Goal: Information Seeking & Learning: Learn about a topic

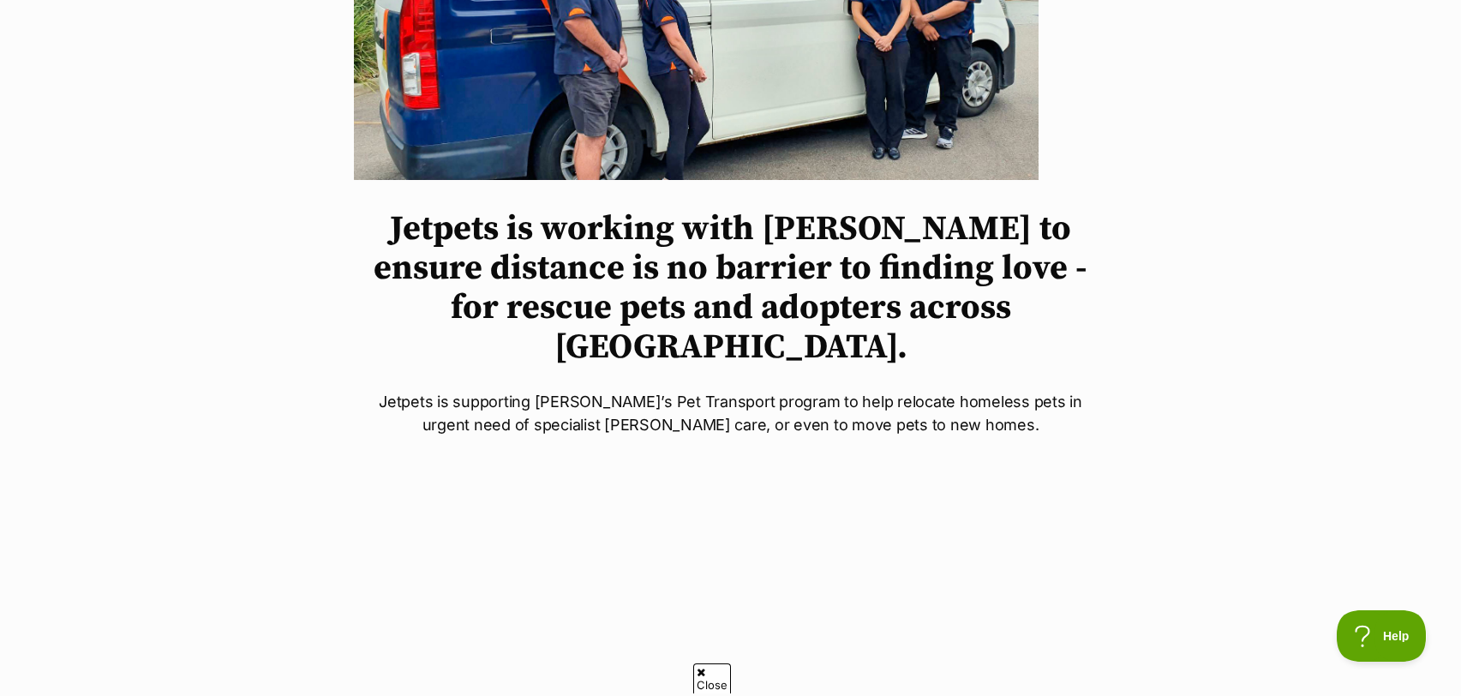
scroll to position [483, 0]
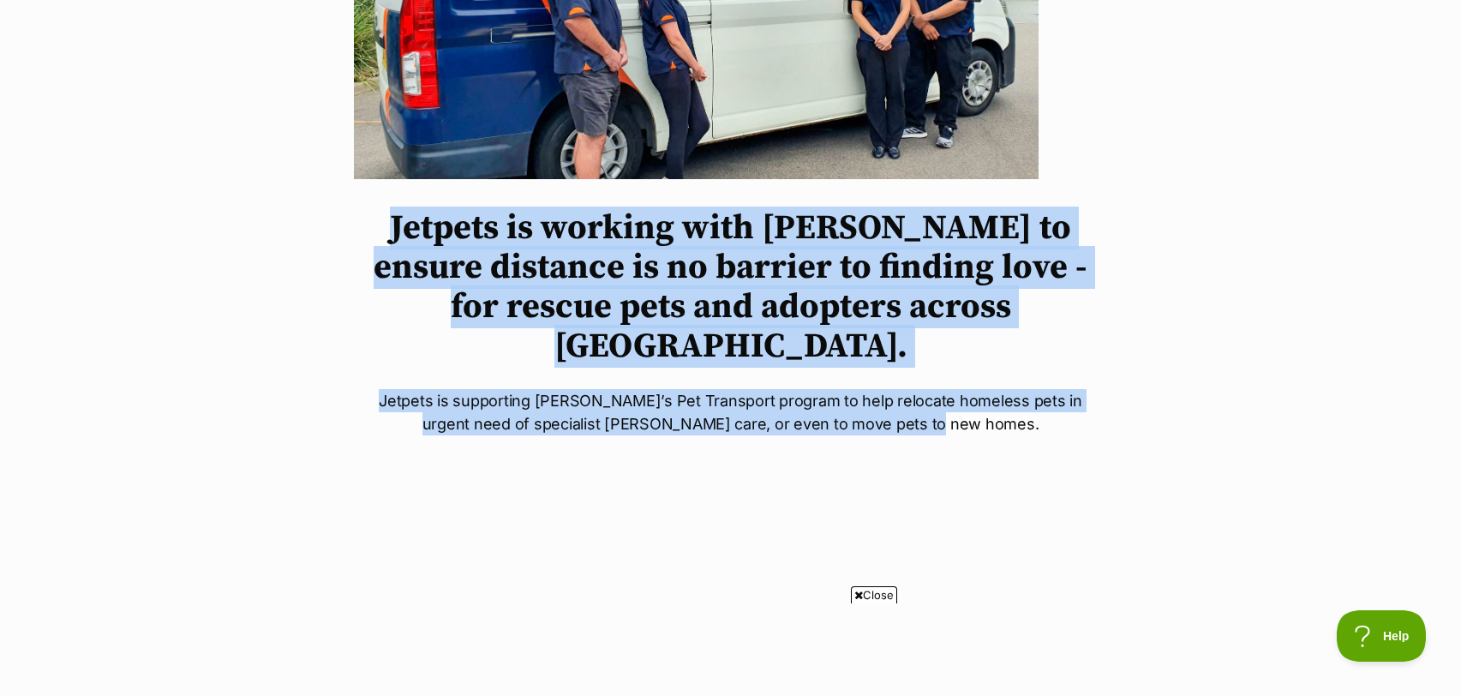
drag, startPoint x: 958, startPoint y: 383, endPoint x: 343, endPoint y: 239, distance: 632.1
click at [343, 239] on div "Jetpets is working with PetRescue to ensure distance is no barrier to finding l…" at bounding box center [731, 690] width 806 height 1886
copy div "Jetpets is working with PetRescue to ensure distance is no barrier to finding l…"
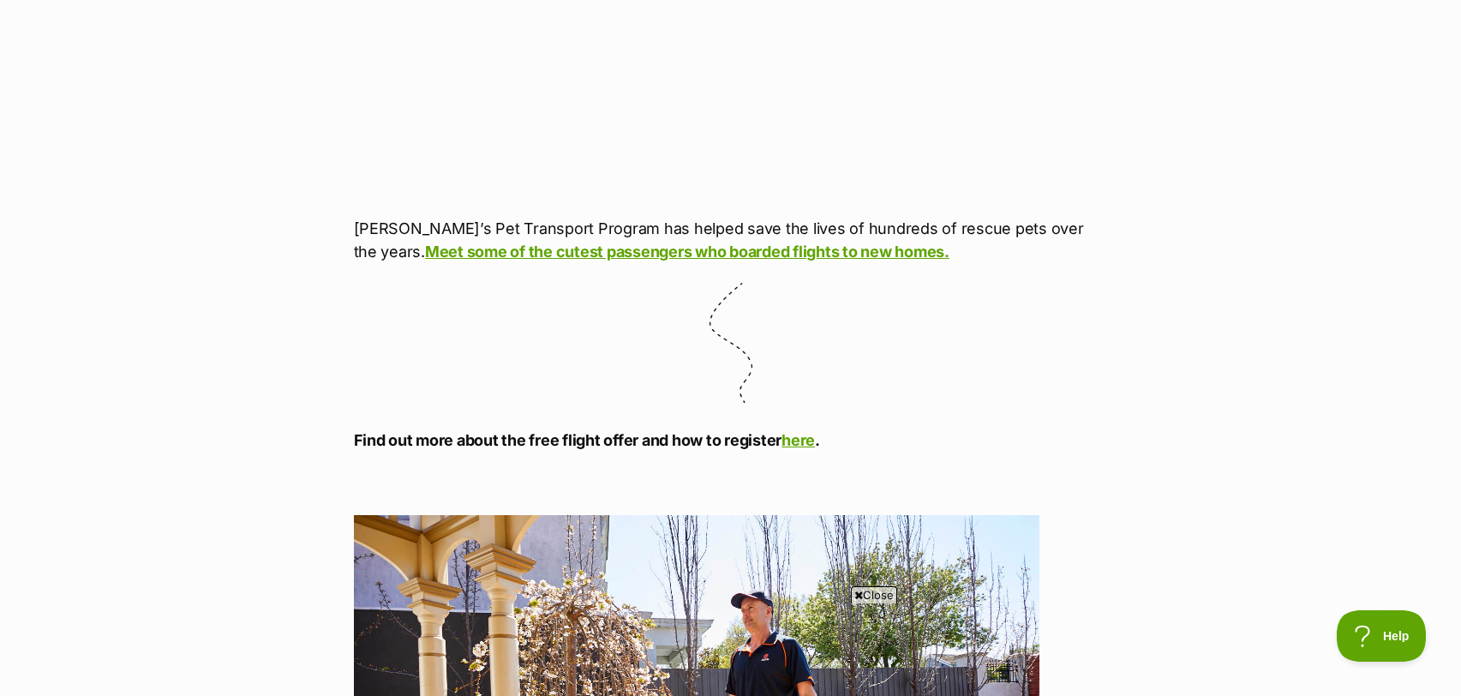
scroll to position [1192, 0]
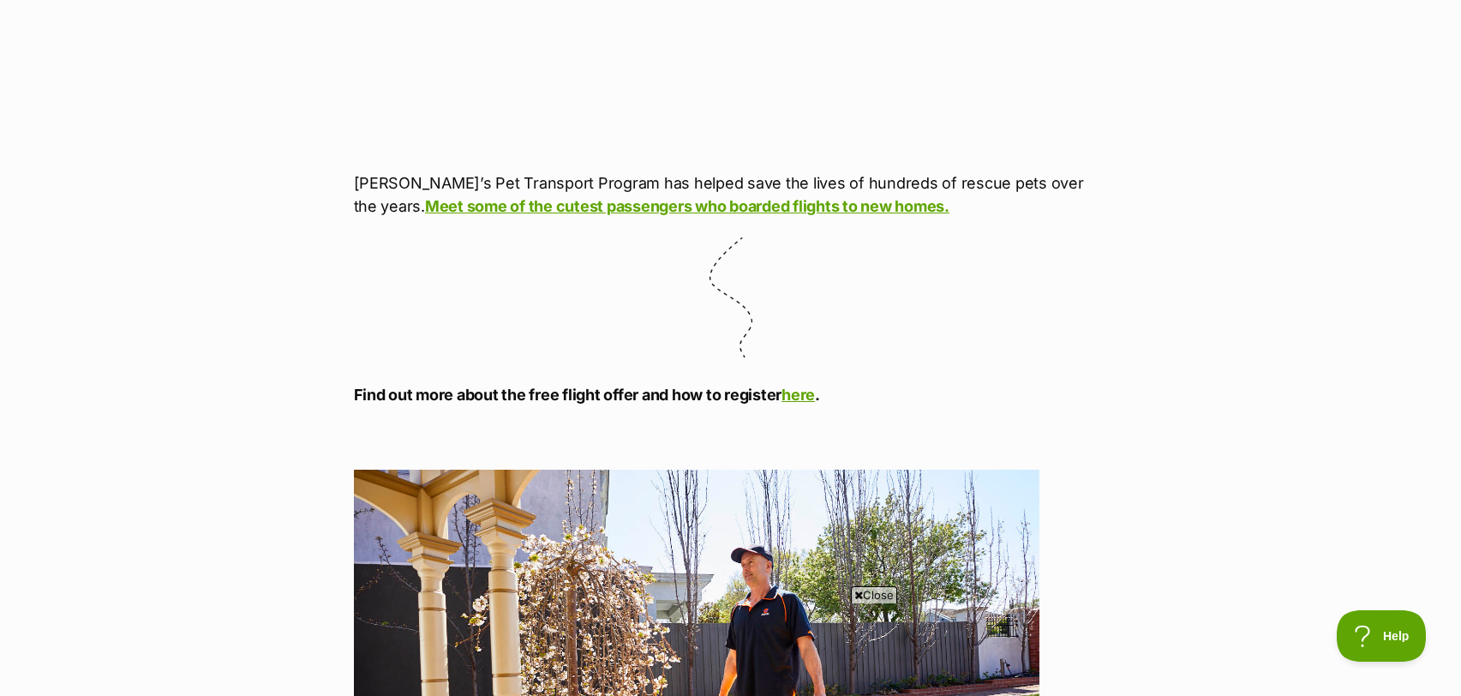
click at [545, 171] on p "PetRescue’s Pet Transport Program has helped save the lives of hundreds of resc…" at bounding box center [731, 194] width 754 height 46
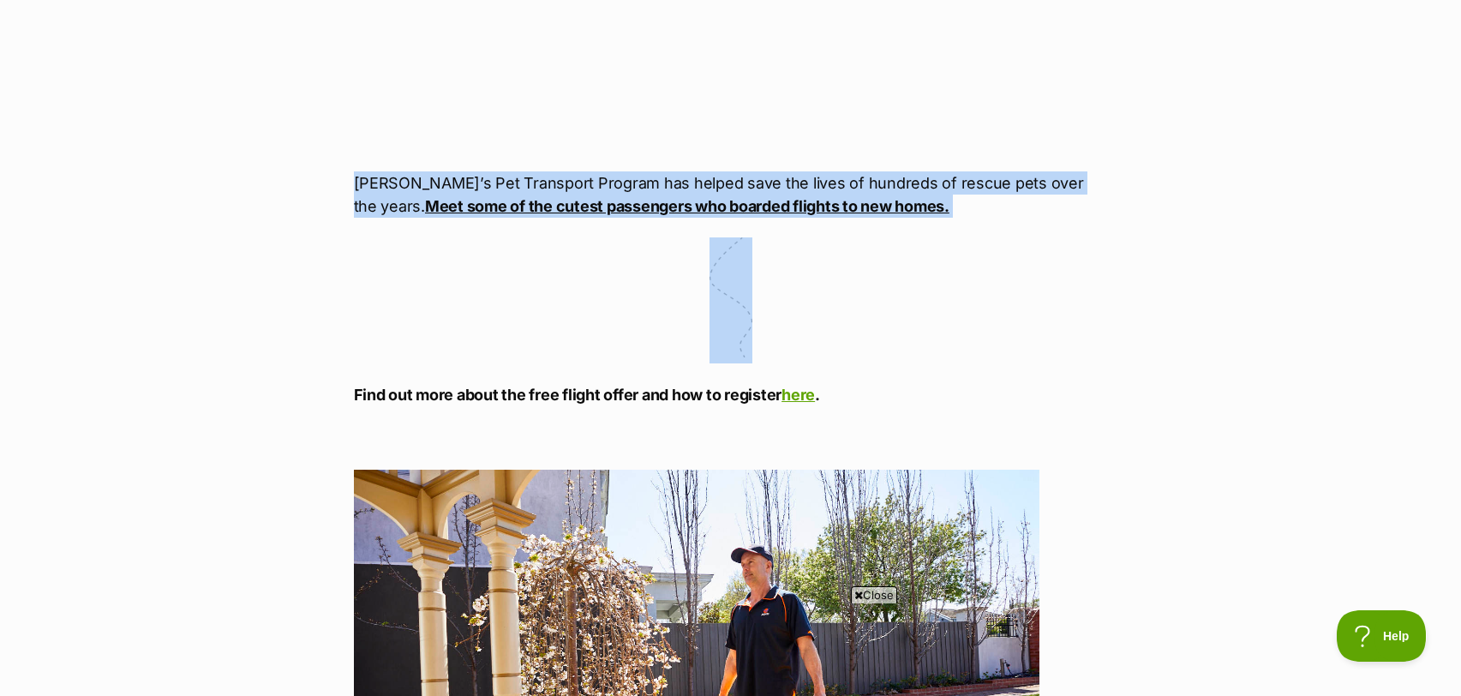
click at [545, 171] on p "PetRescue’s Pet Transport Program has helped save the lives of hundreds of resc…" at bounding box center [731, 194] width 754 height 46
click at [782, 171] on p "PetRescue’s Pet Transport Program has helped save the lives of hundreds of resc…" at bounding box center [731, 194] width 754 height 46
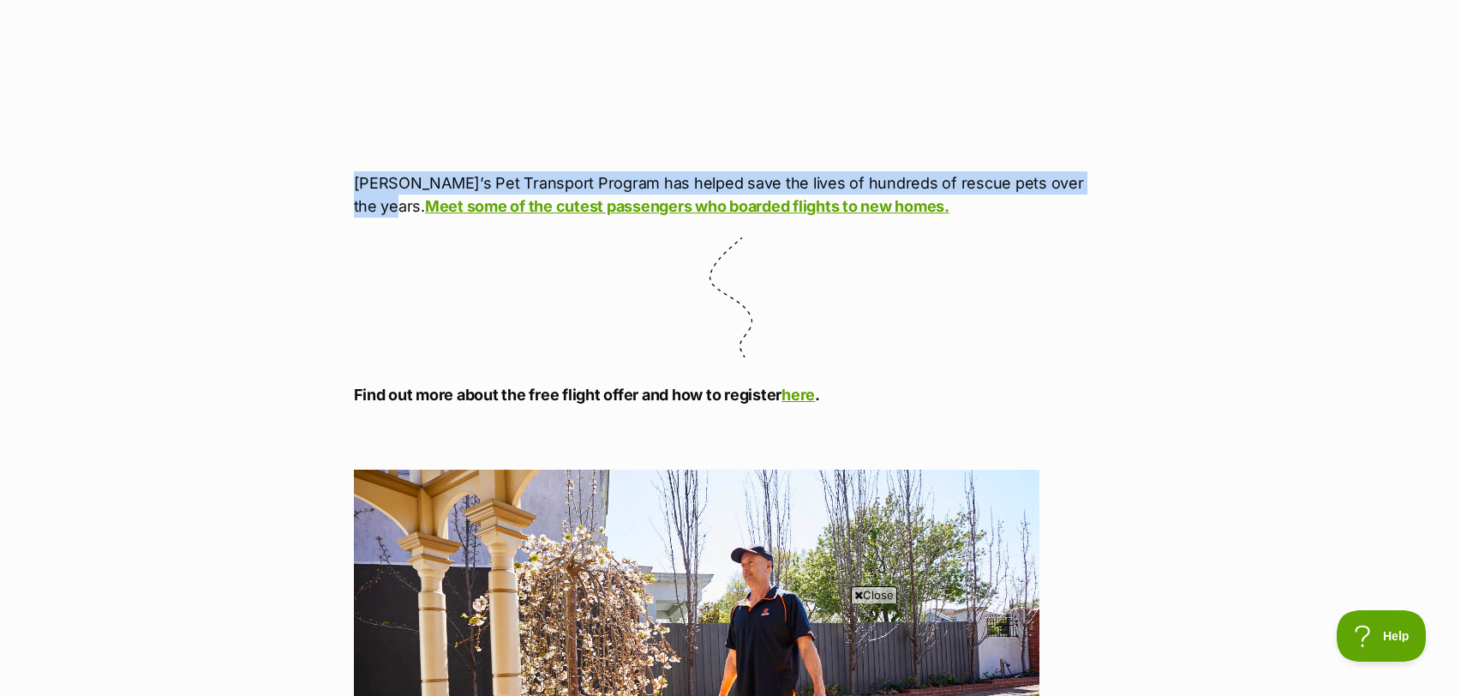
drag, startPoint x: 1105, startPoint y: 141, endPoint x: 274, endPoint y: 140, distance: 830.6
copy p "PetRescue’s Pet Transport Program has helped save the lives of hundreds of resc…"
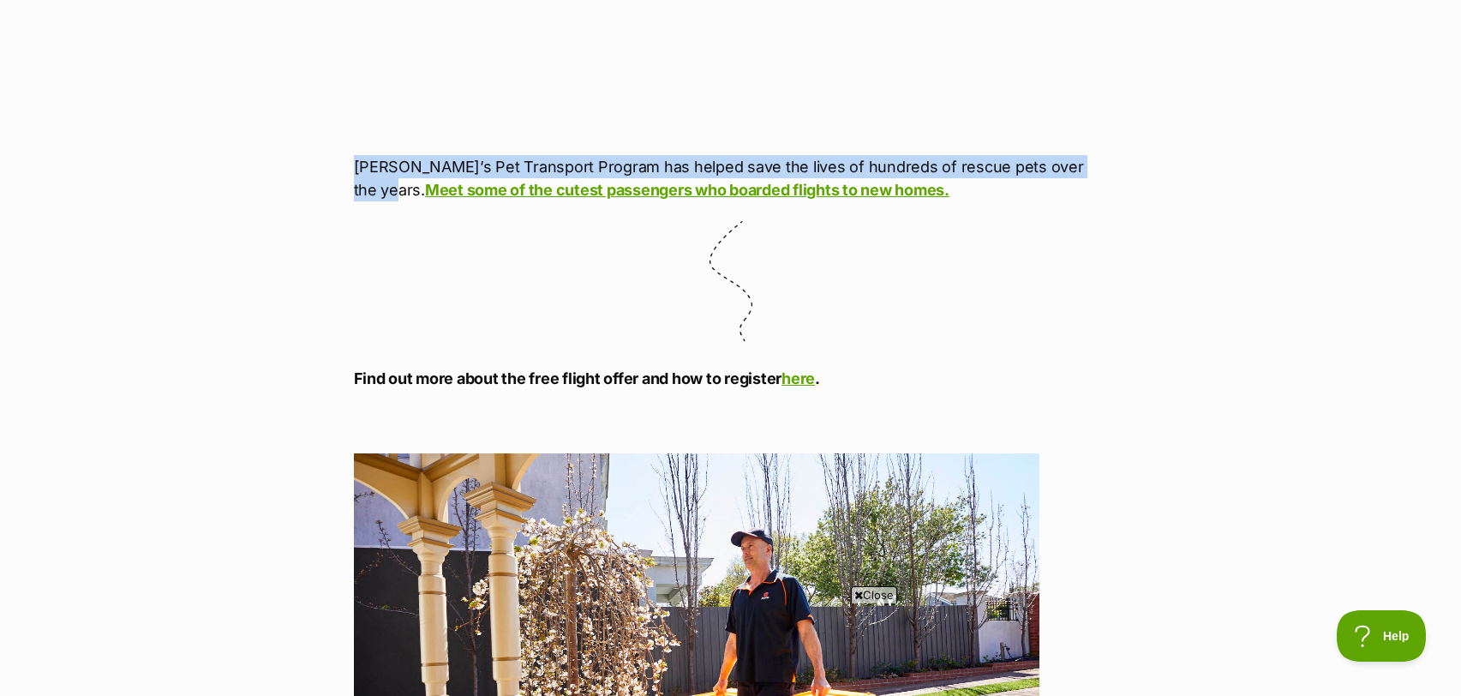
scroll to position [1210, 0]
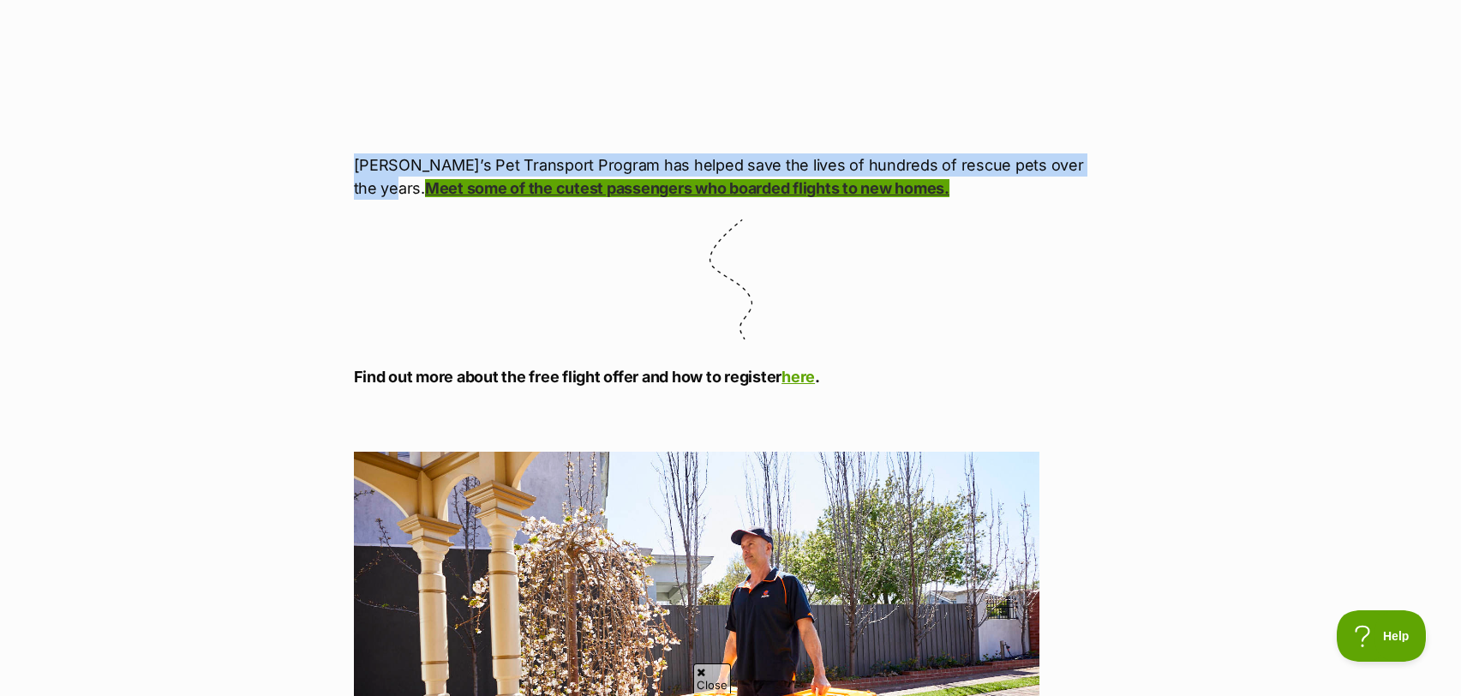
click at [657, 179] on link "Meet some of the cutest passengers who boarded flights to new homes." at bounding box center [687, 188] width 525 height 18
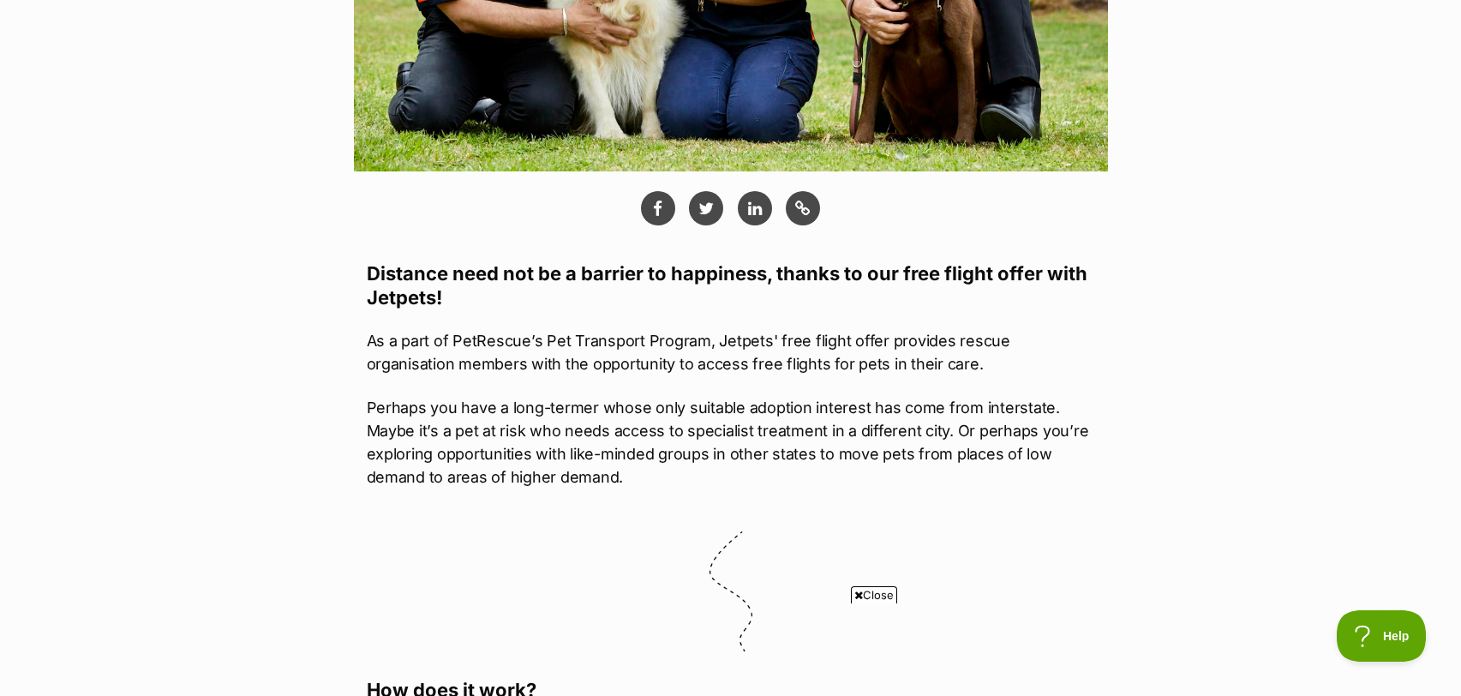
scroll to position [759, 0]
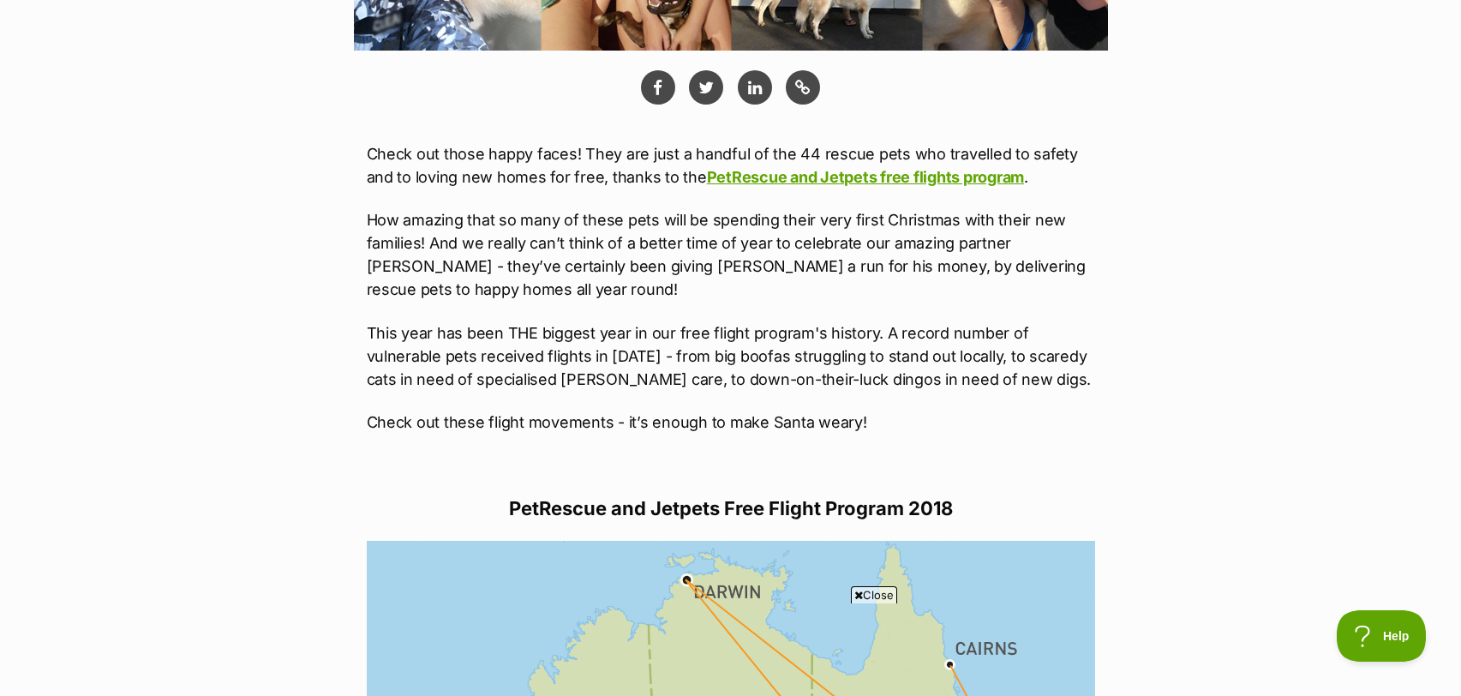
scroll to position [703, 0]
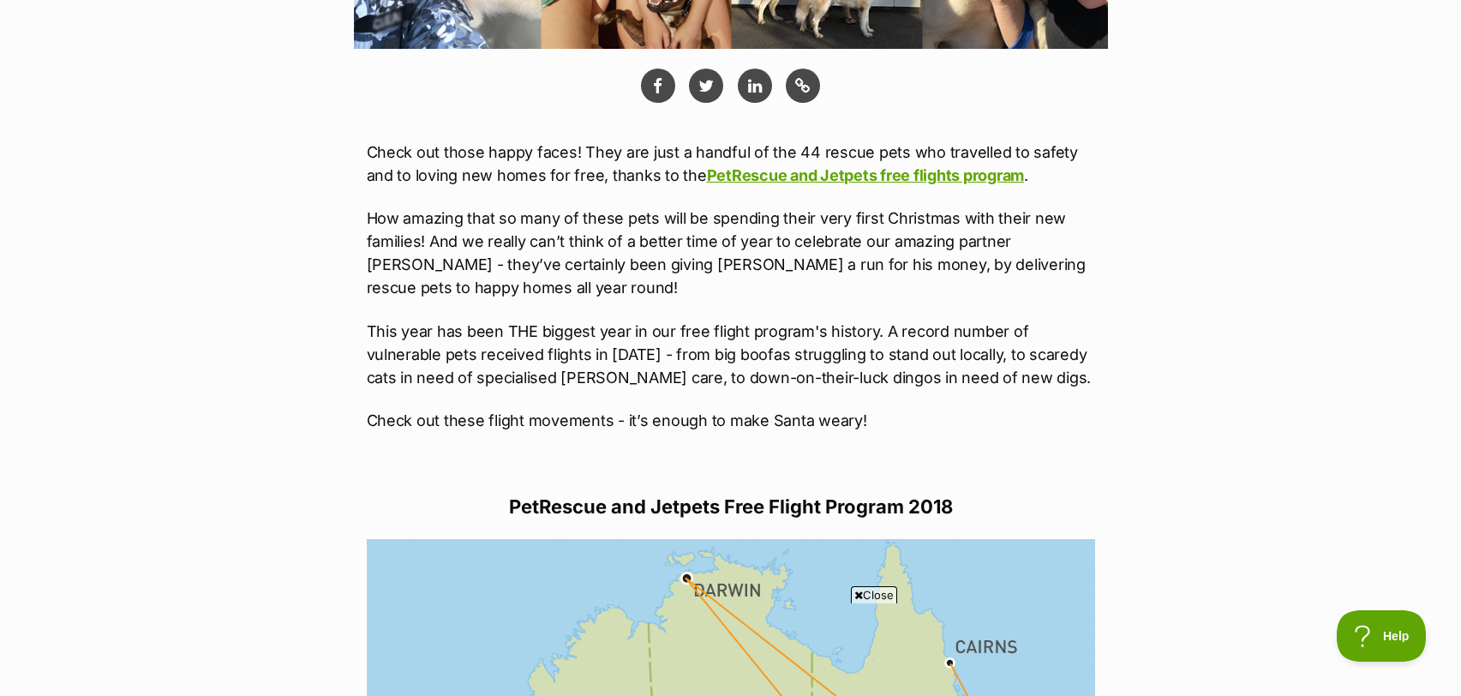
click at [787, 343] on p "This year has been THE biggest year in our free flight program's history. A rec…" at bounding box center [731, 354] width 729 height 69
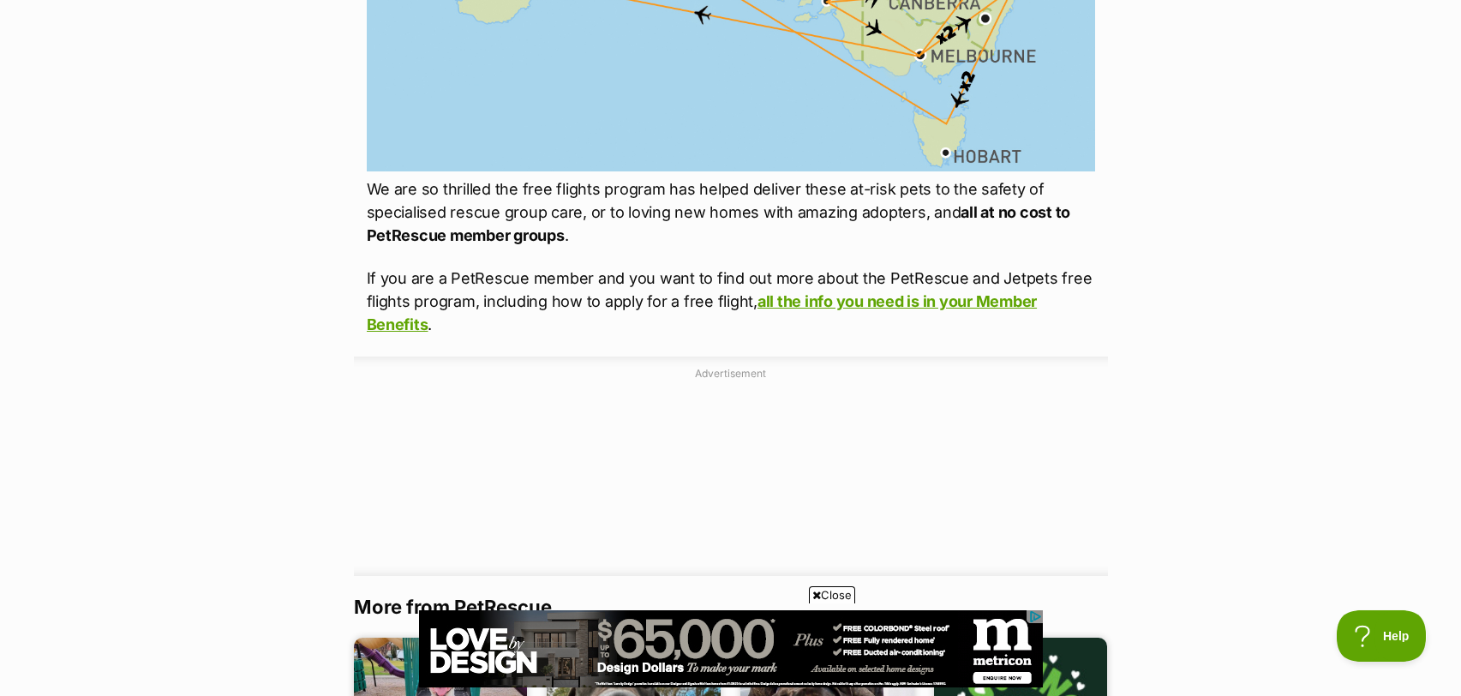
scroll to position [1731, 0]
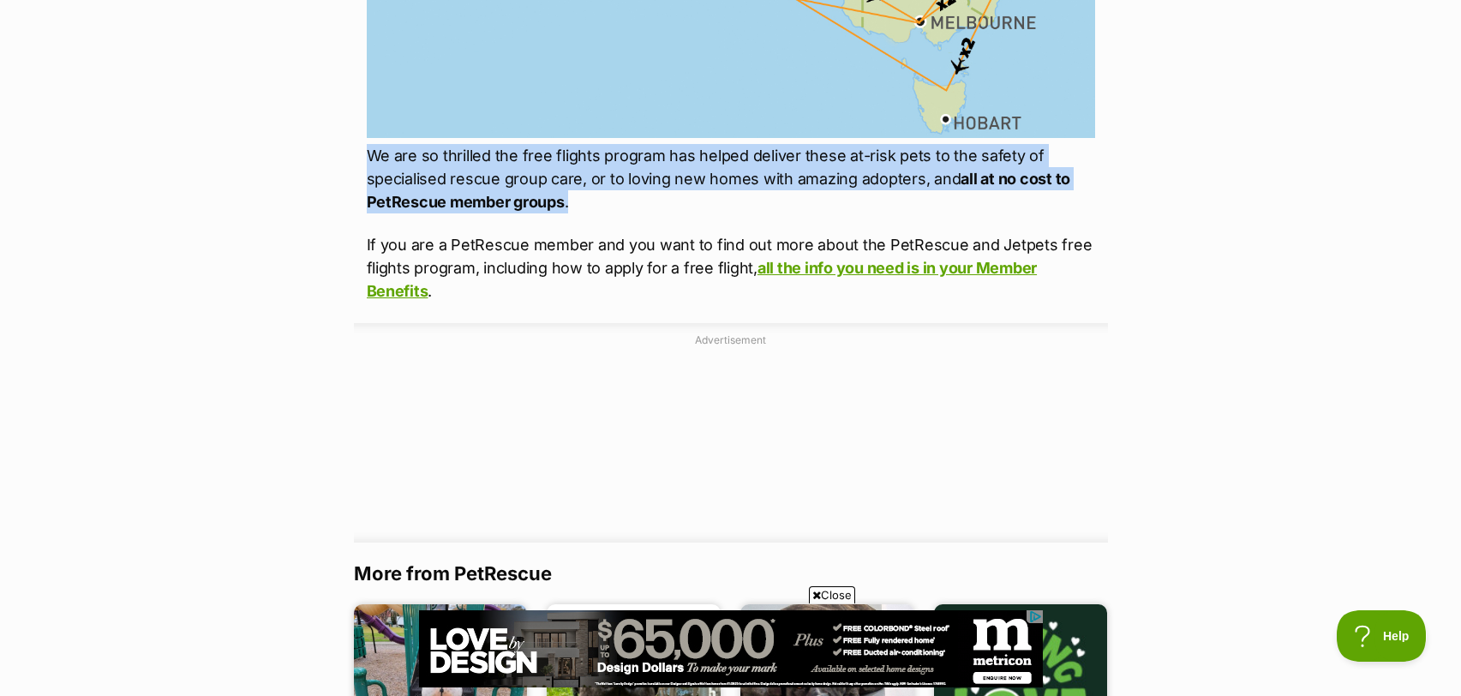
drag, startPoint x: 578, startPoint y: 196, endPoint x: 350, endPoint y: 160, distance: 230.8
copy p "We are so thrilled the free flights program has helped deliver these at-risk pe…"
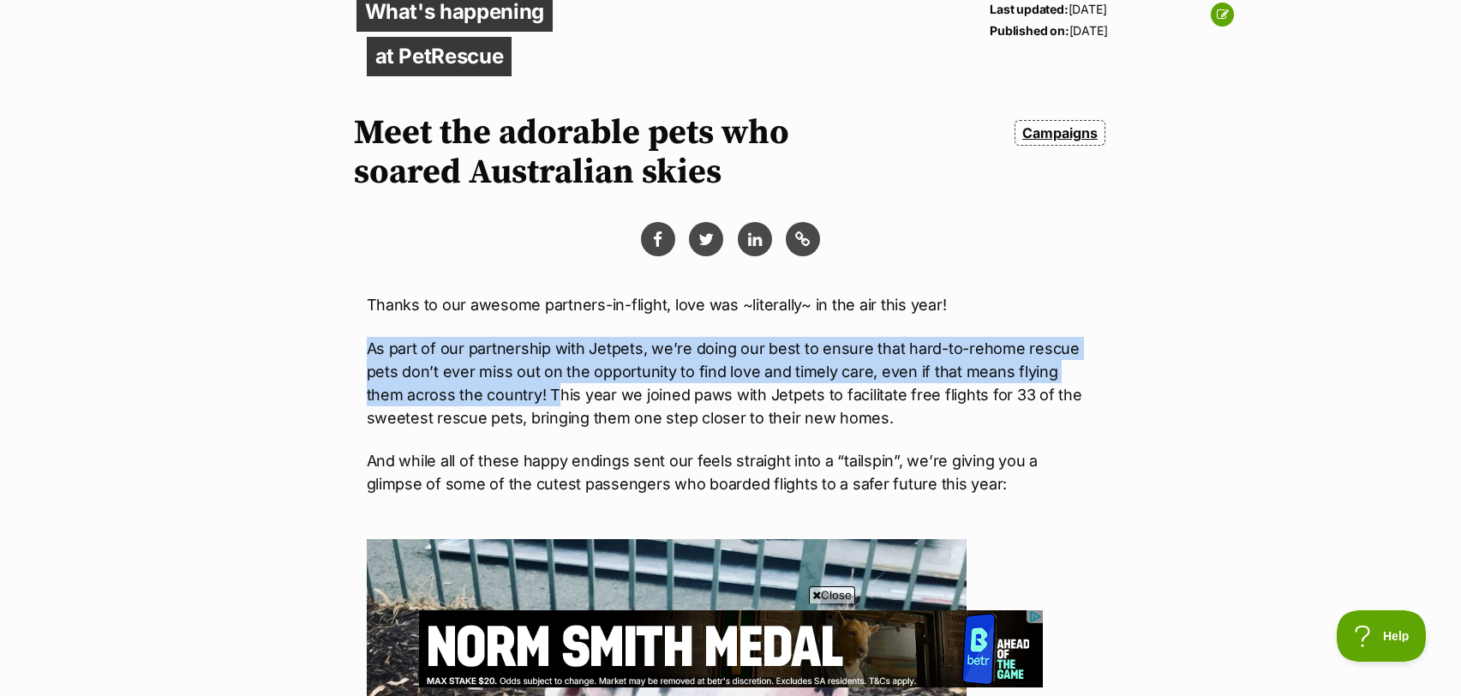
drag, startPoint x: 366, startPoint y: 347, endPoint x: 513, endPoint y: 399, distance: 155.3
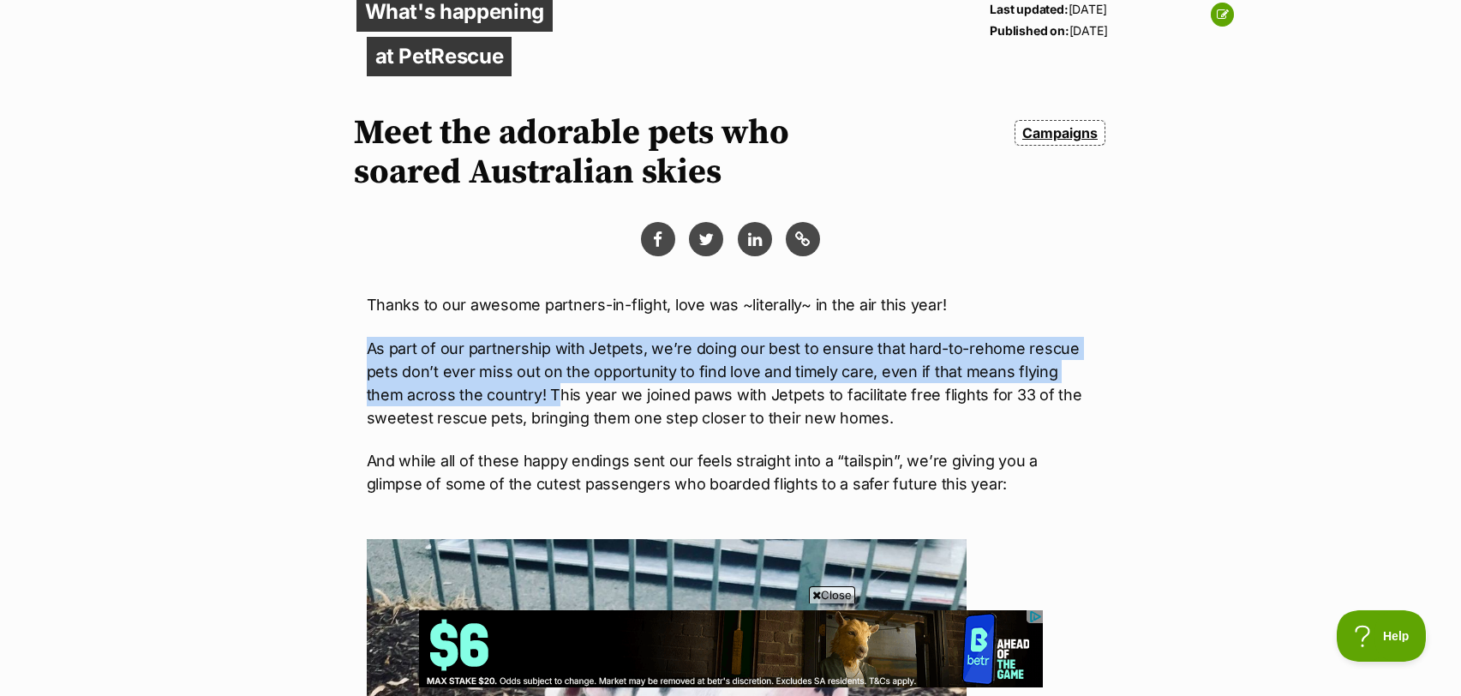
click at [513, 399] on p "As part of our partnership with Jetpets, we’re doing our best to ensure that ha…" at bounding box center [731, 383] width 729 height 93
copy p "As part of our partnership with Jetpets, we’re doing our best to ensure that ha…"
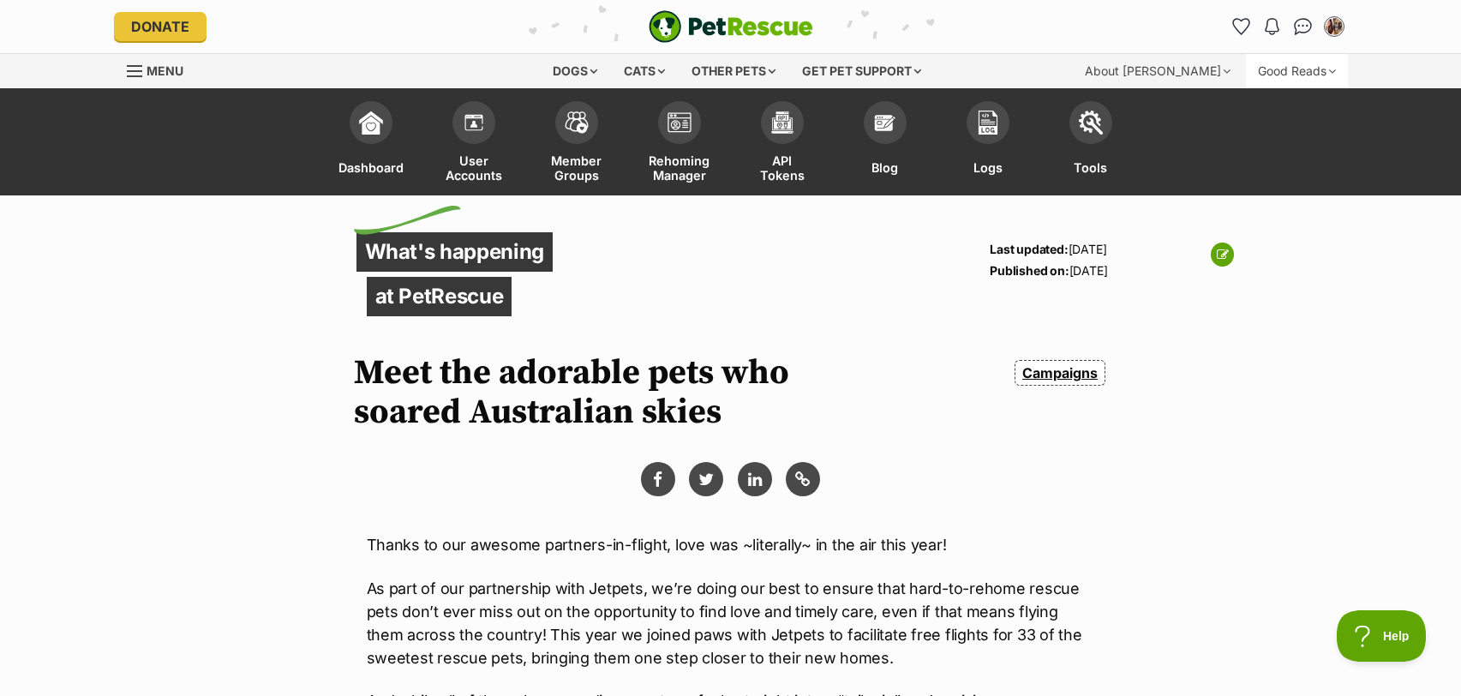
click at [1299, 80] on div "Good Reads" at bounding box center [1297, 71] width 102 height 34
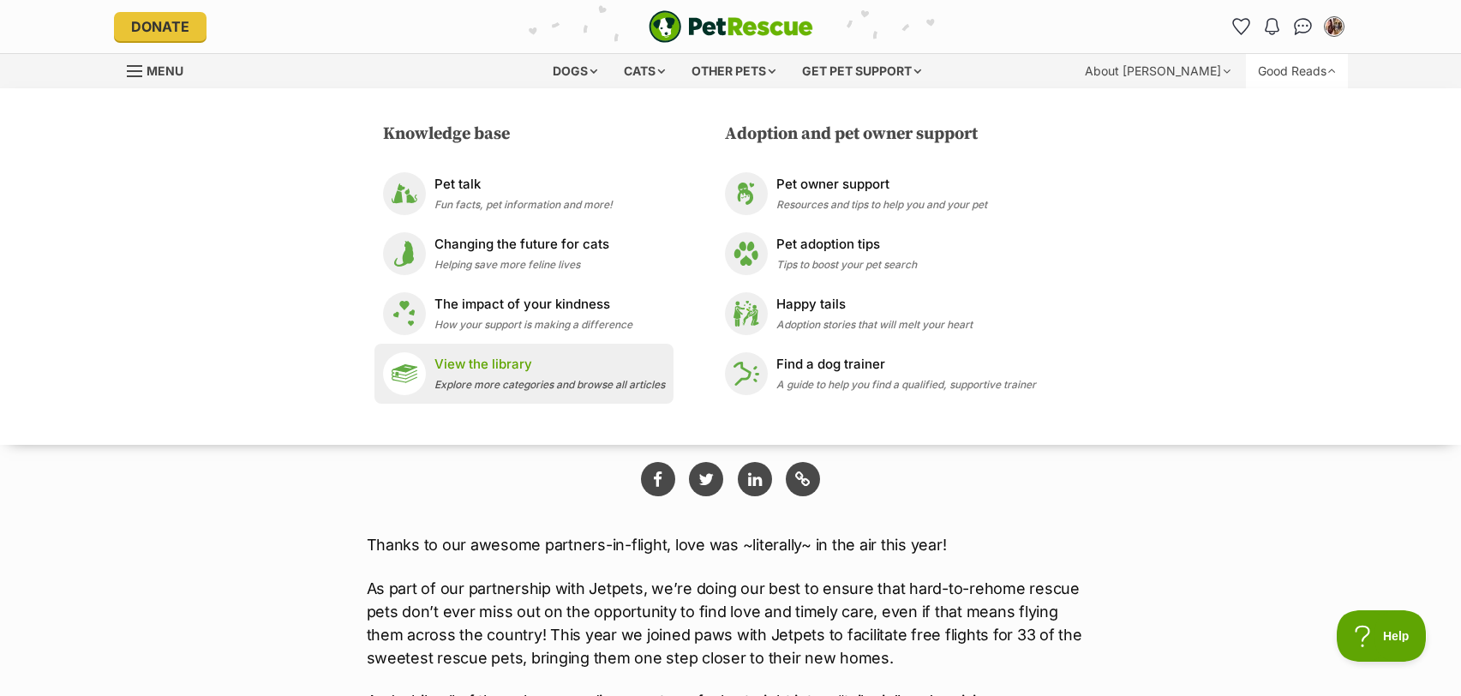
click at [489, 364] on p "View the library" at bounding box center [550, 365] width 231 height 20
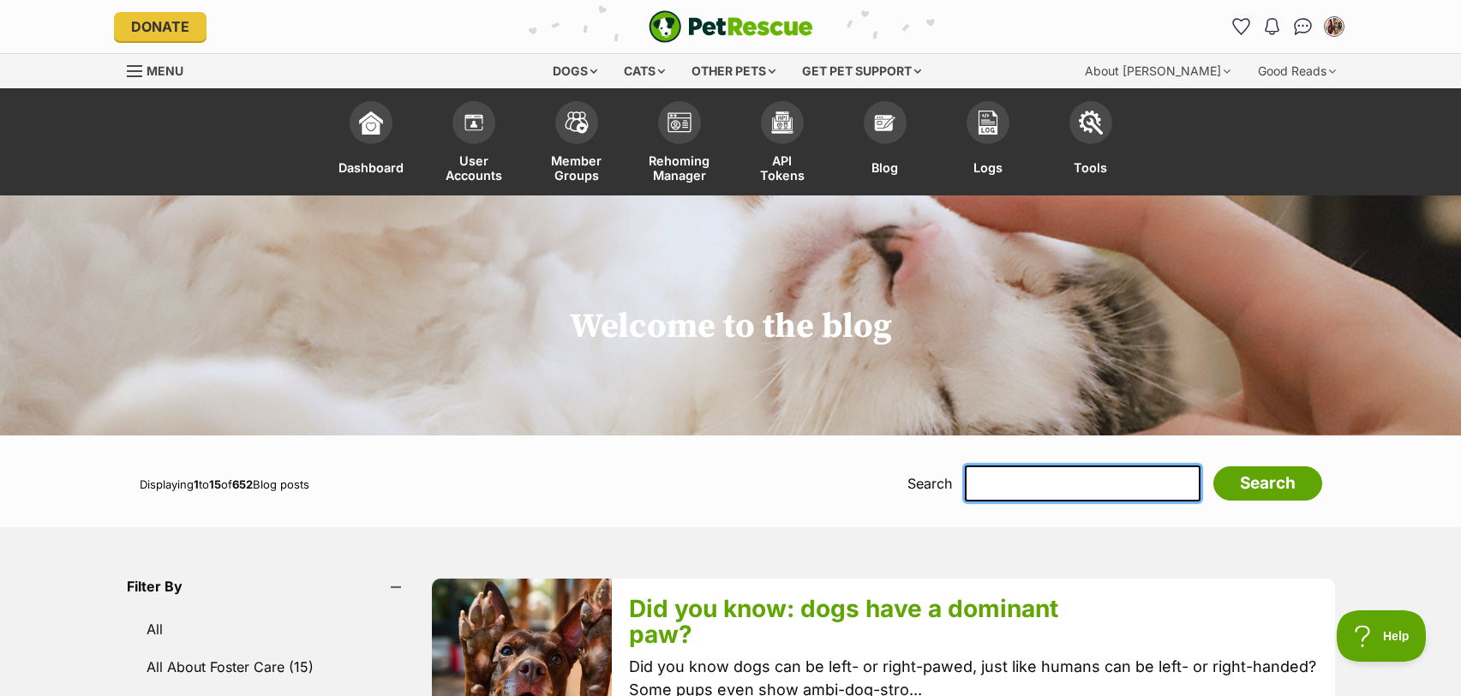
click at [1045, 483] on input "text" at bounding box center [1083, 483] width 236 height 36
type input "black cats"
click at [1214, 466] on input "Search" at bounding box center [1268, 483] width 109 height 34
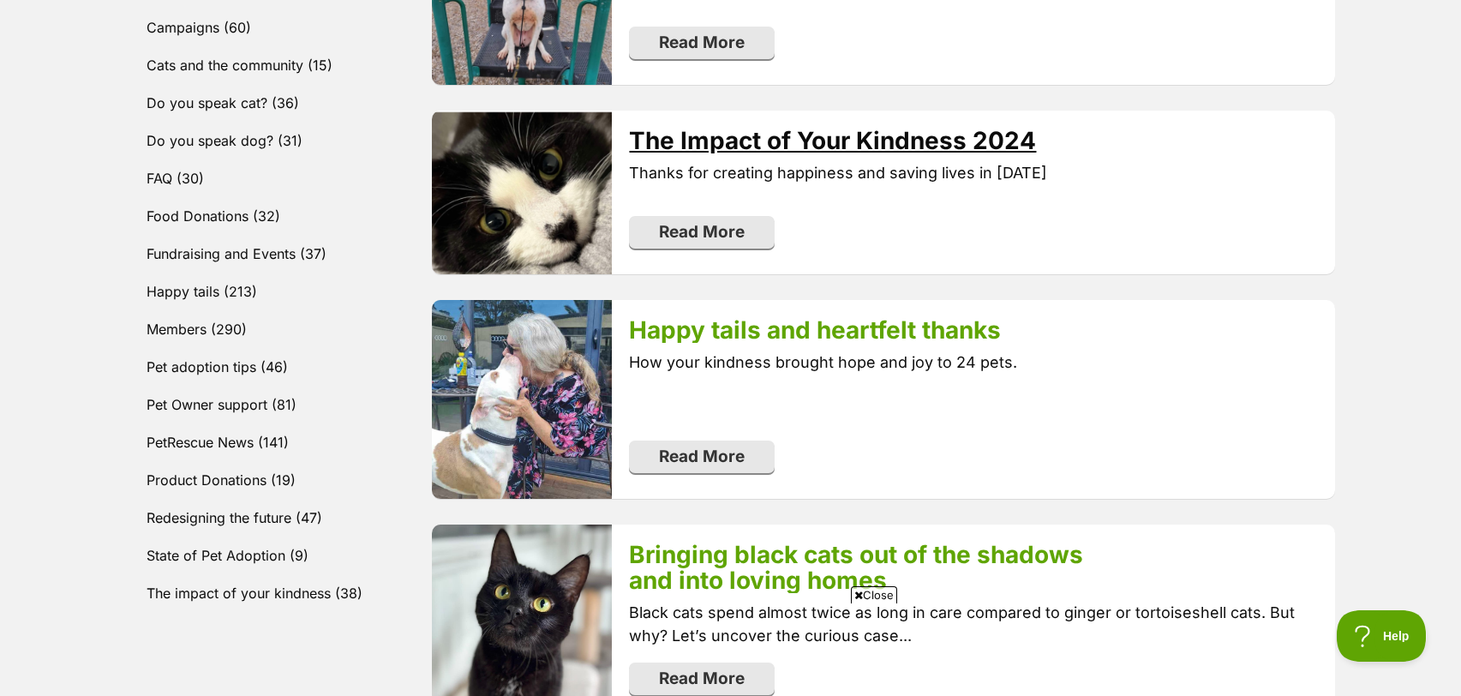
scroll to position [867, 0]
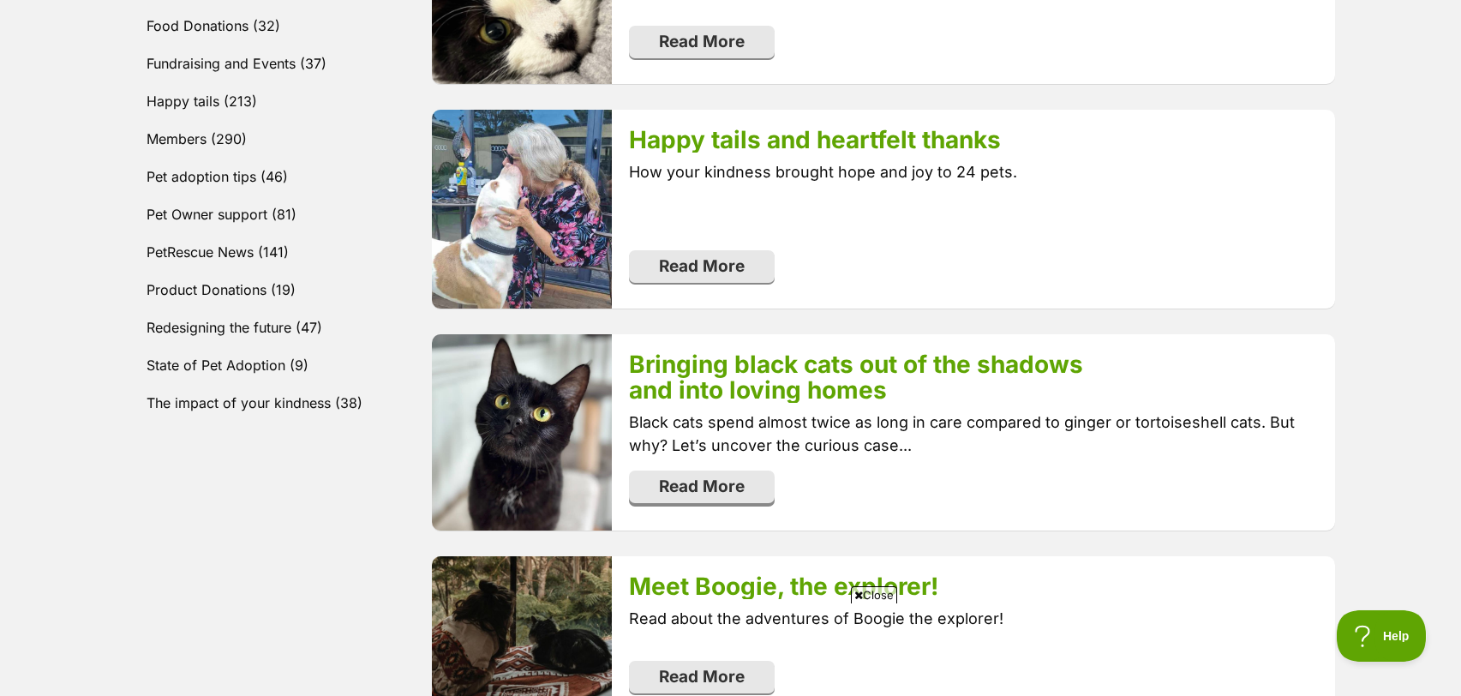
click at [708, 499] on link "Read More" at bounding box center [702, 487] width 146 height 33
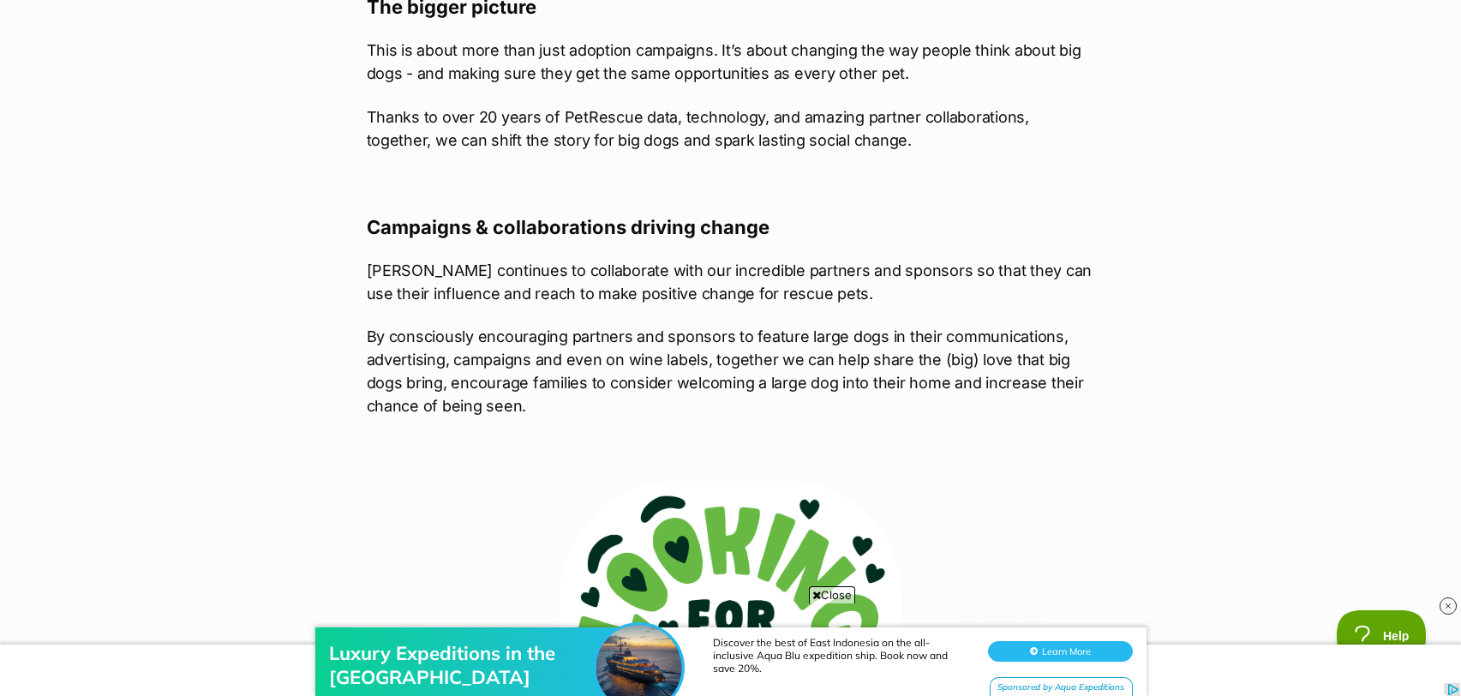
scroll to position [1599, 0]
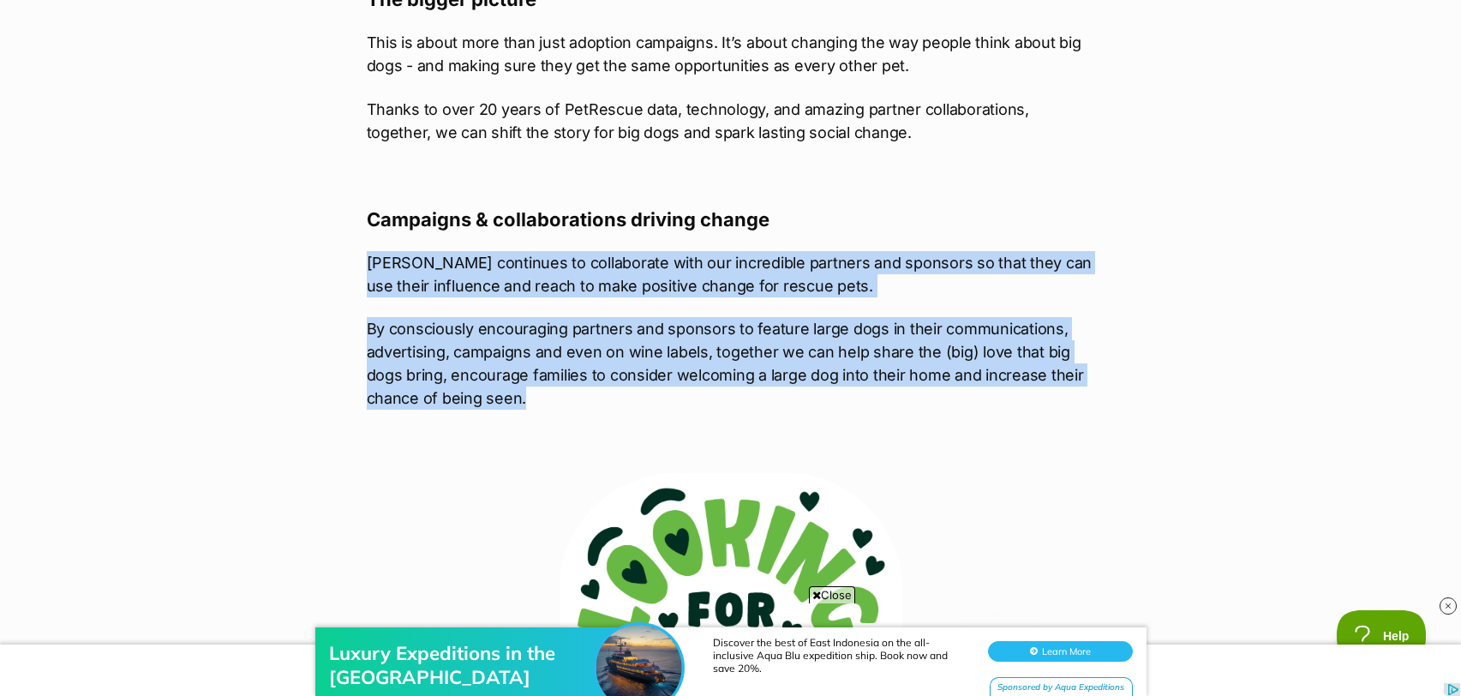
drag, startPoint x: 365, startPoint y: 236, endPoint x: 886, endPoint y: 377, distance: 540.0
copy div "PetRescue continues to collaborate with our incredible partners and sponsors so…"
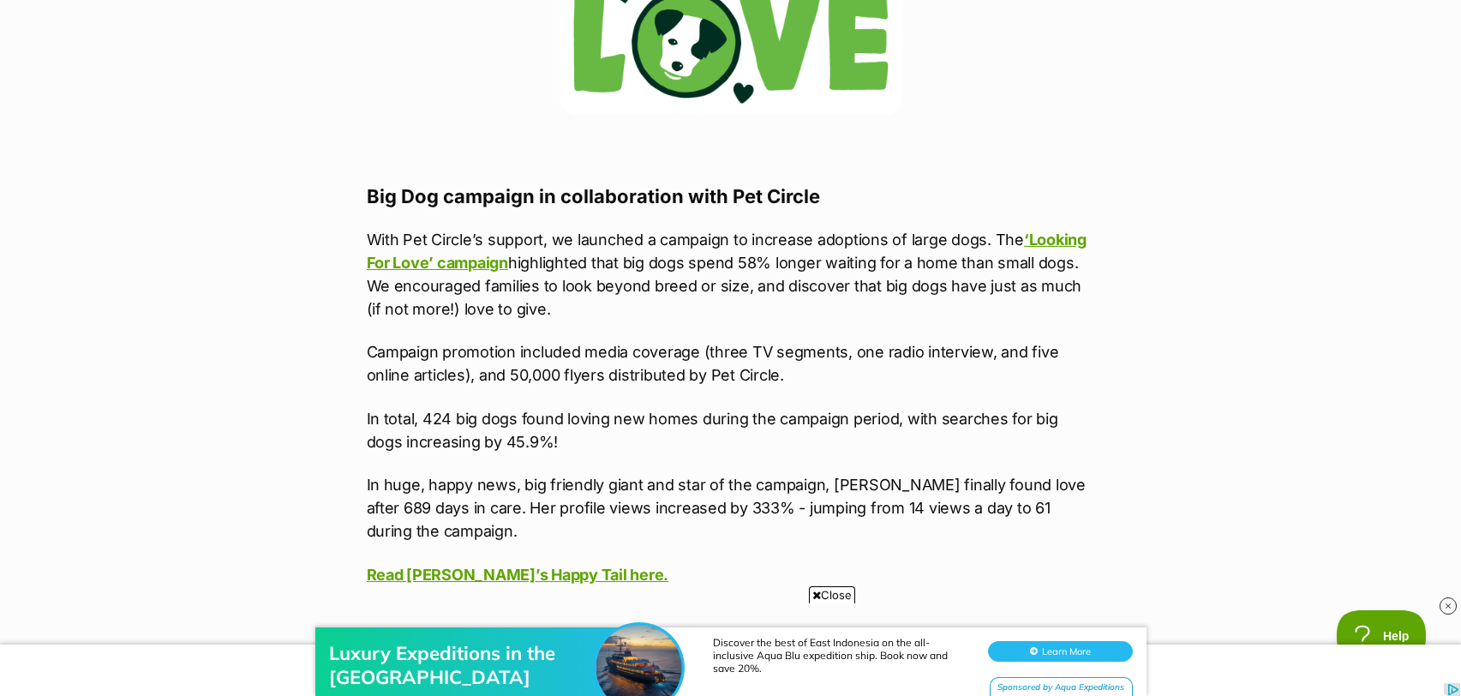
scroll to position [0, 0]
drag, startPoint x: 364, startPoint y: 214, endPoint x: 780, endPoint y: 294, distance: 423.3
copy p "With Pet Circle’s support, we launched a campaign to increase adoptions of larg…"
click at [675, 473] on p "In huge, happy news, big friendly giant and star of the campaign, Chloe finally…" at bounding box center [731, 507] width 729 height 69
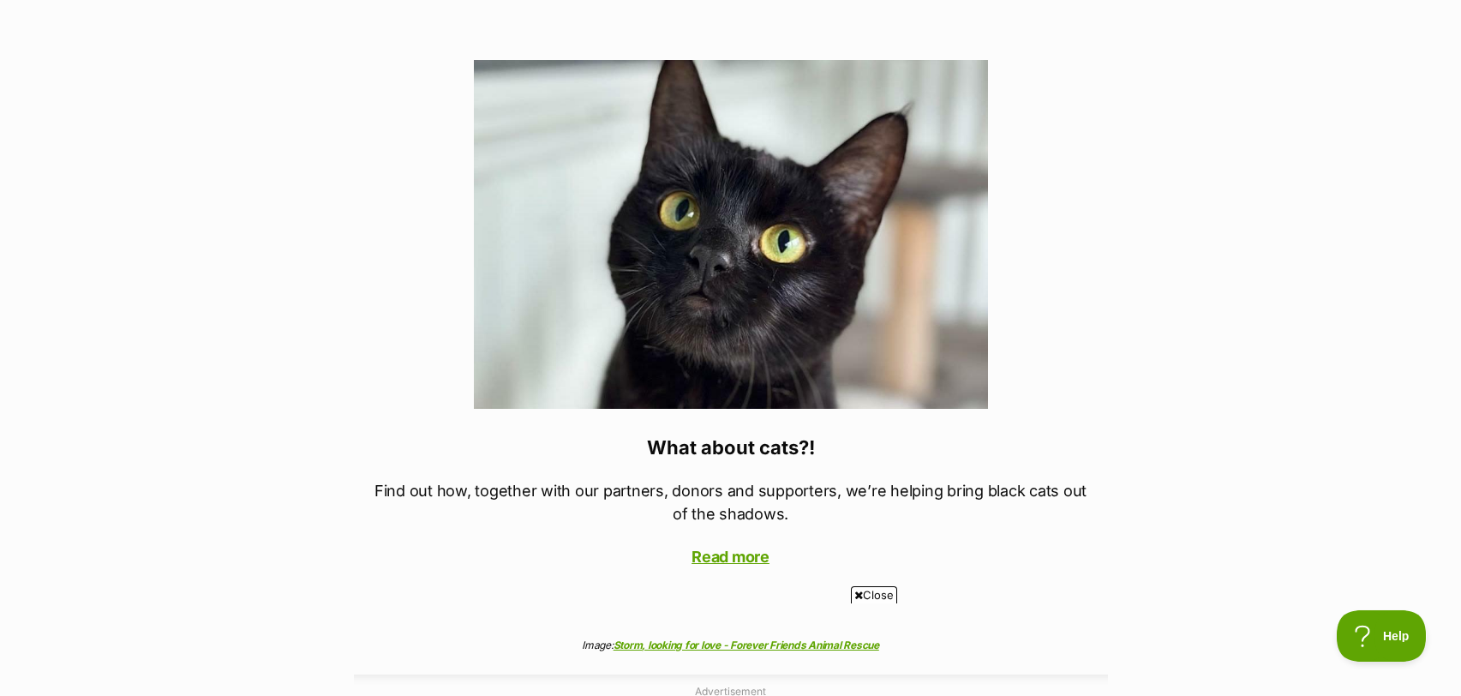
scroll to position [6605, 0]
click at [733, 547] on link "Read more" at bounding box center [731, 556] width 78 height 18
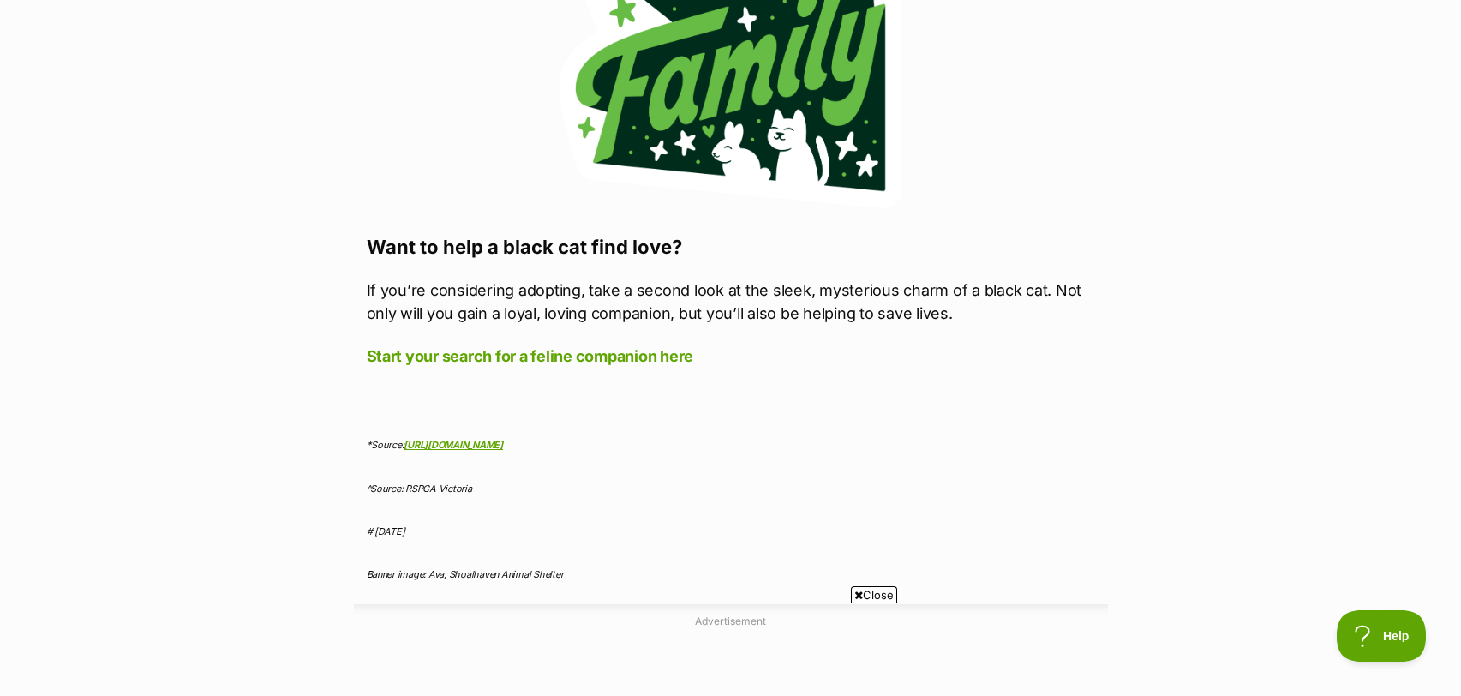
scroll to position [6324, 0]
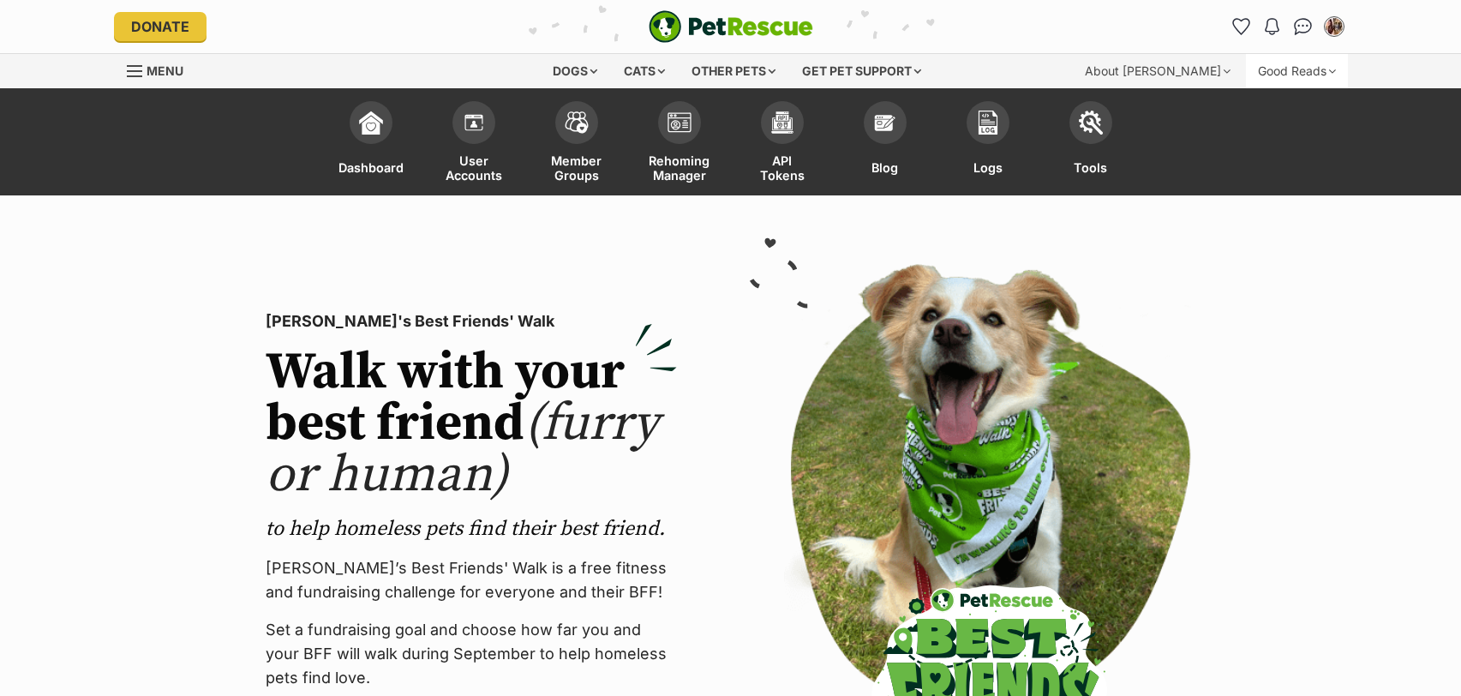
click at [1278, 78] on div "Good Reads" at bounding box center [1297, 71] width 102 height 34
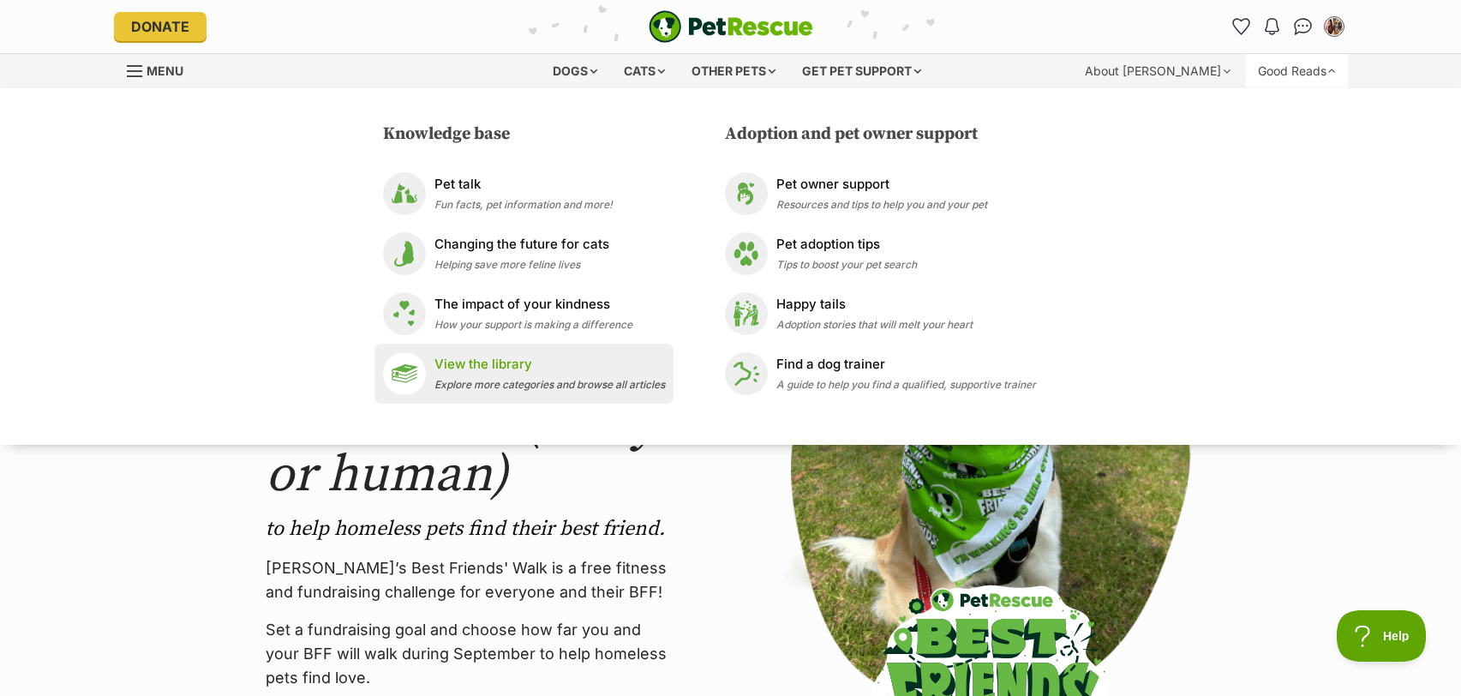
click at [514, 362] on p "View the library" at bounding box center [550, 365] width 231 height 20
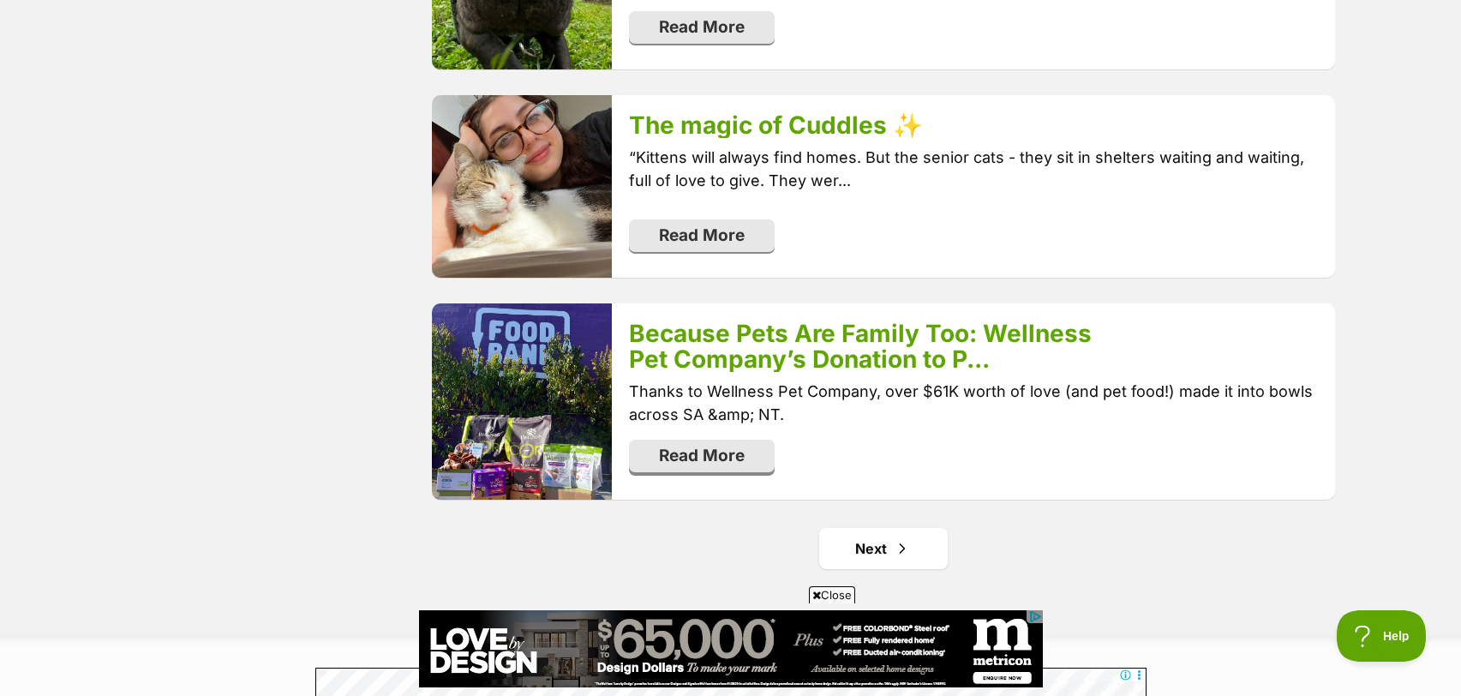
scroll to position [3448, 0]
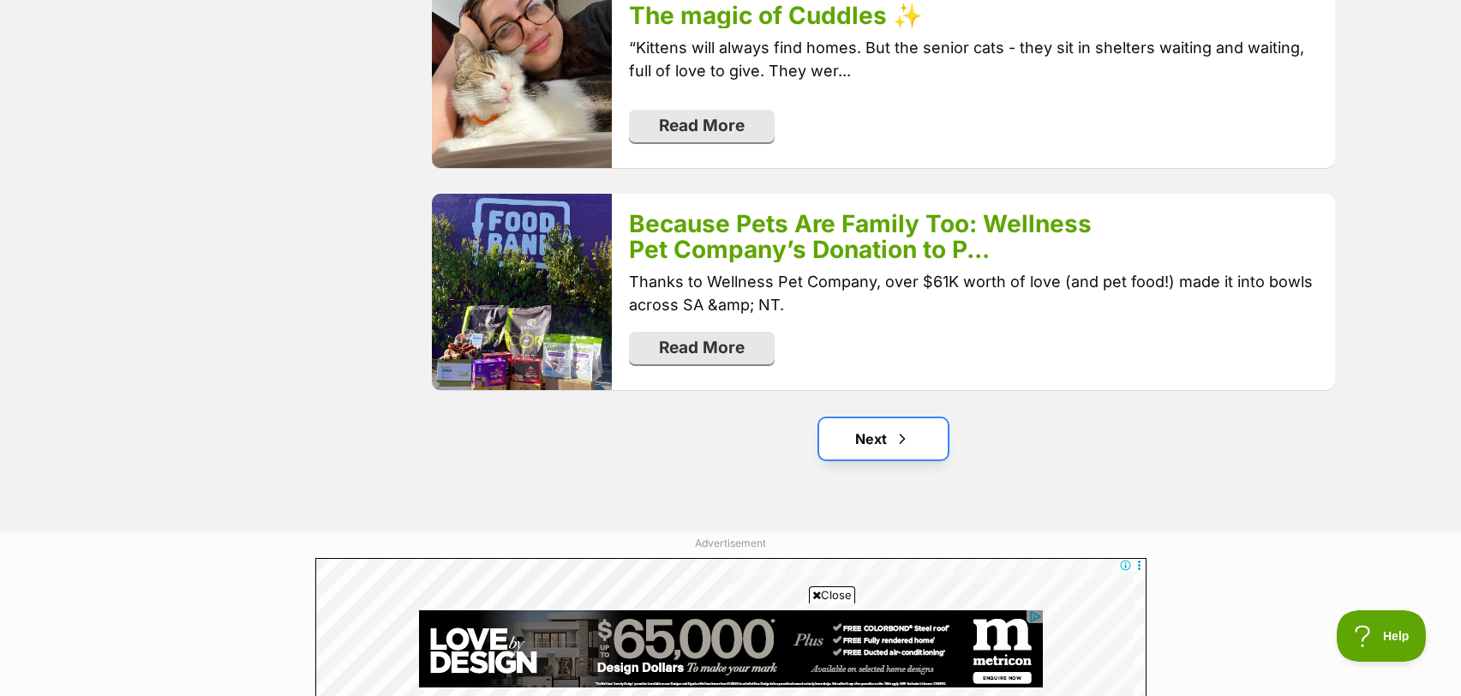
click at [883, 418] on link "Next" at bounding box center [883, 438] width 129 height 41
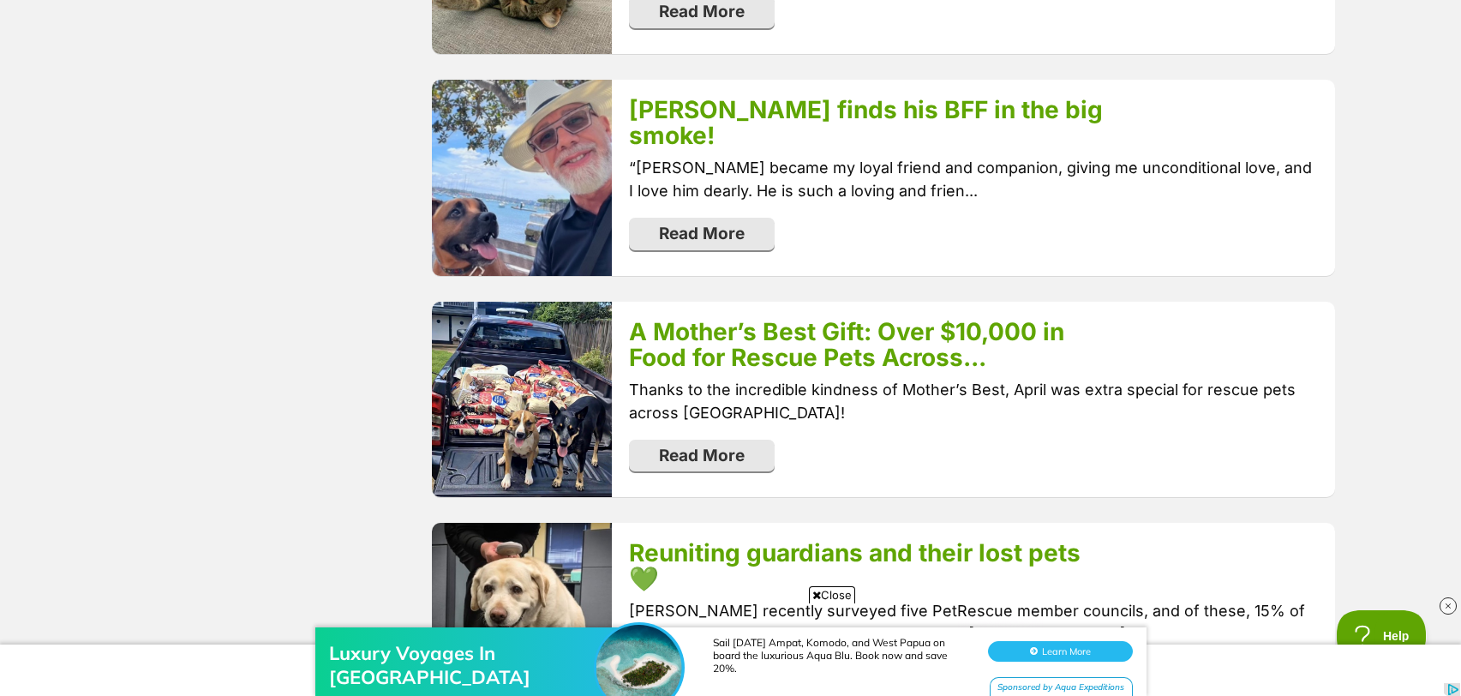
scroll to position [3281, 0]
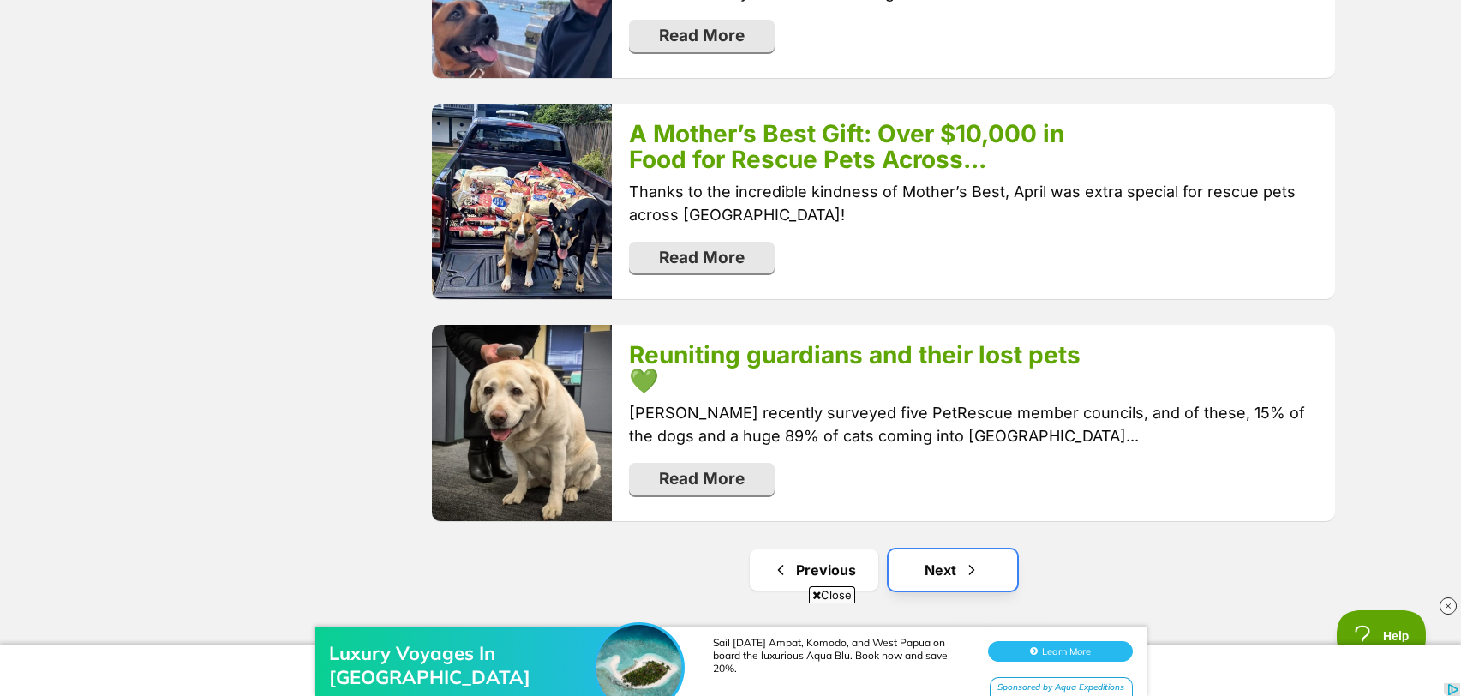
click at [981, 560] on span "Next page" at bounding box center [971, 570] width 17 height 21
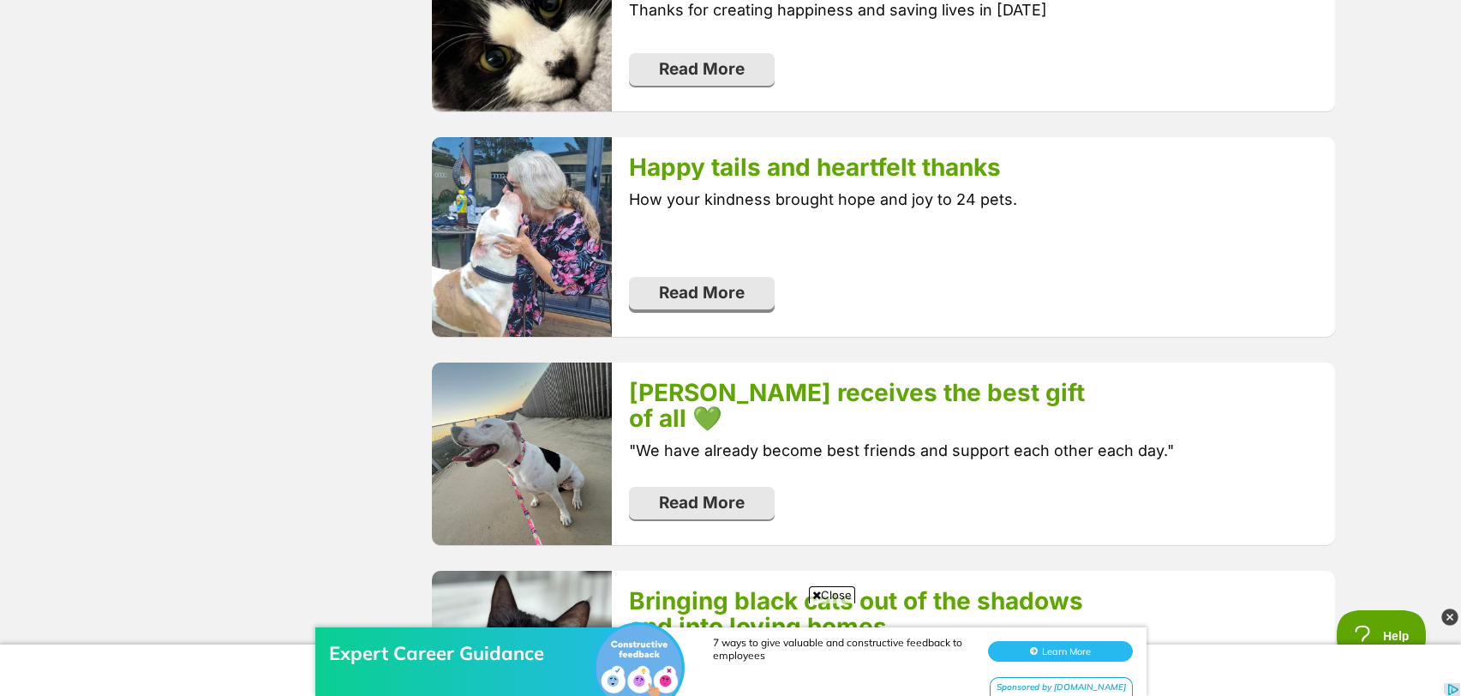
click at [675, 305] on link "Read More" at bounding box center [702, 293] width 146 height 33
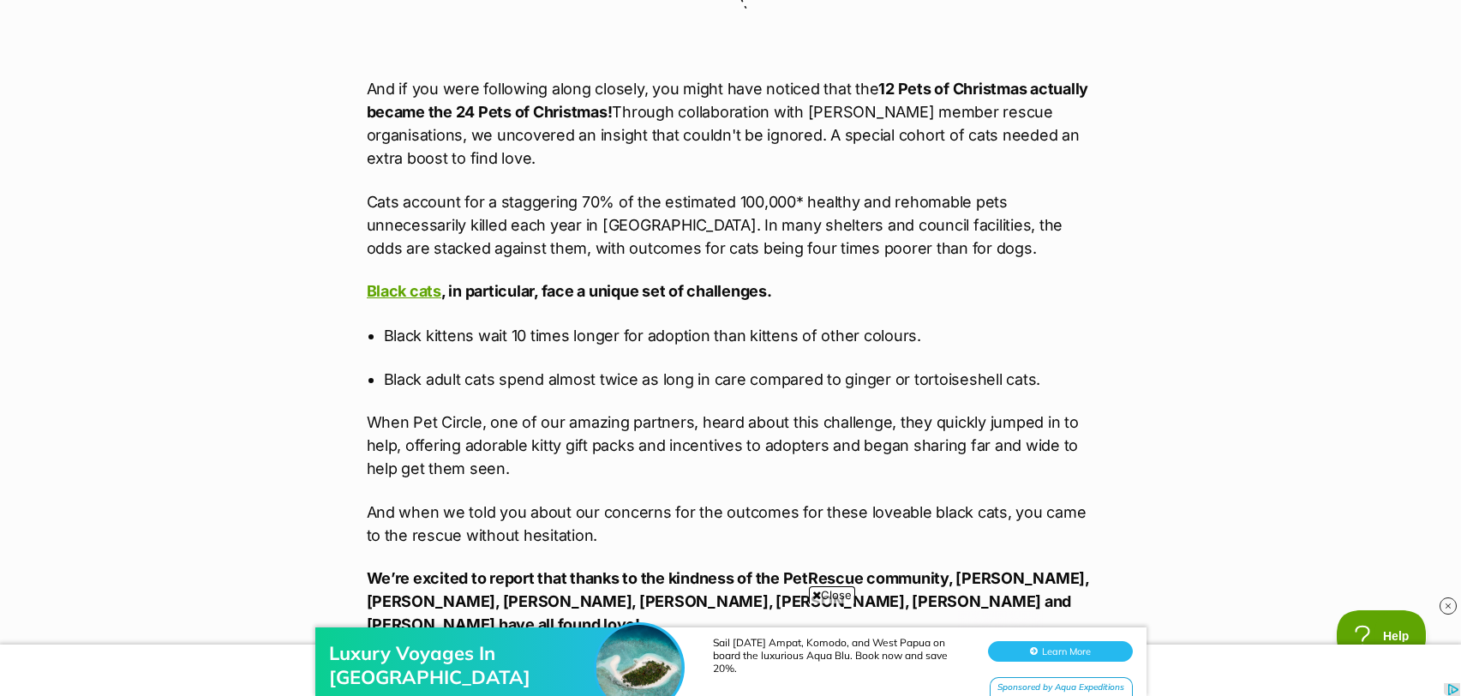
scroll to position [4518, 0]
drag, startPoint x: 529, startPoint y: 337, endPoint x: 358, endPoint y: 292, distance: 176.3
click at [448, 410] on p "When Pet Circle, one of our amazing partners, heard about this challenge, they …" at bounding box center [731, 444] width 729 height 69
drag, startPoint x: 406, startPoint y: 315, endPoint x: 849, endPoint y: 331, distance: 442.6
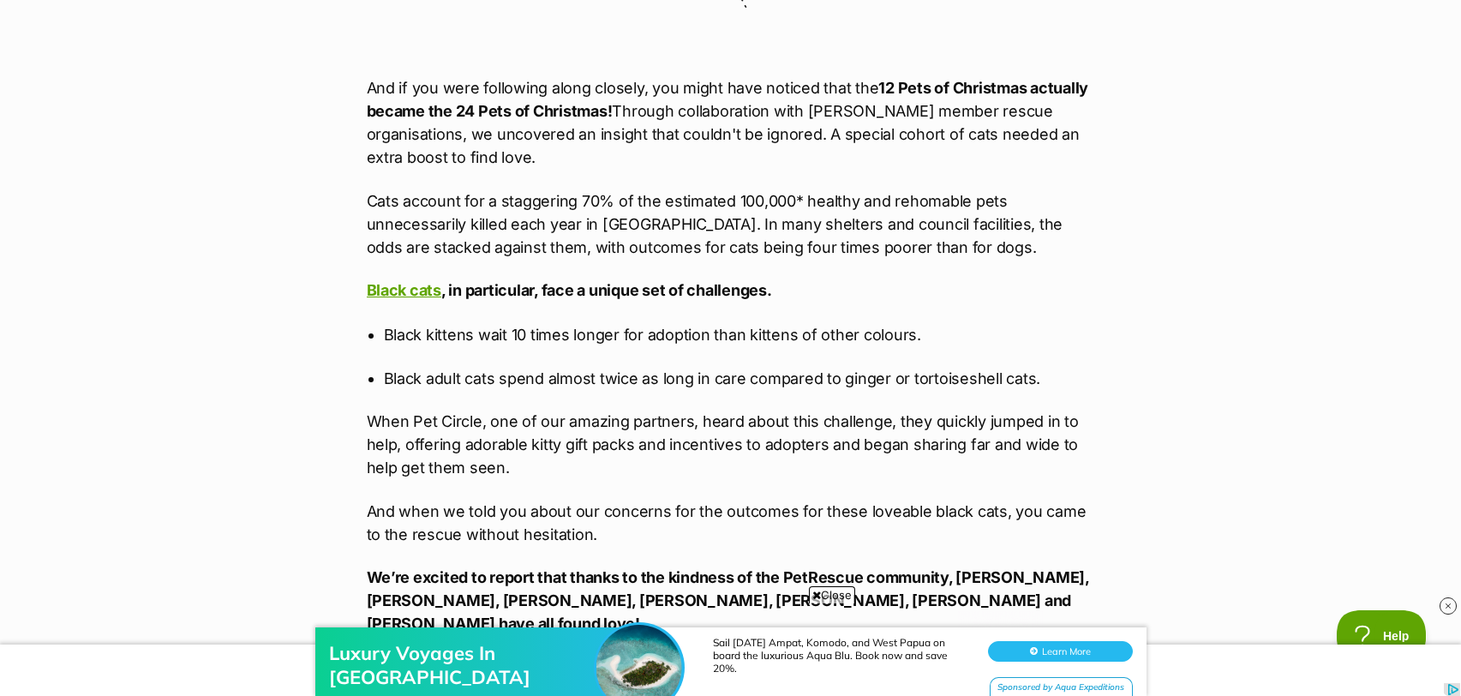
click at [849, 410] on p "When Pet Circle, one of our amazing partners, heard about this challenge, they …" at bounding box center [731, 444] width 729 height 69
copy p "offering adorable kitty gift packs and incentives to adopters and began sharing…"
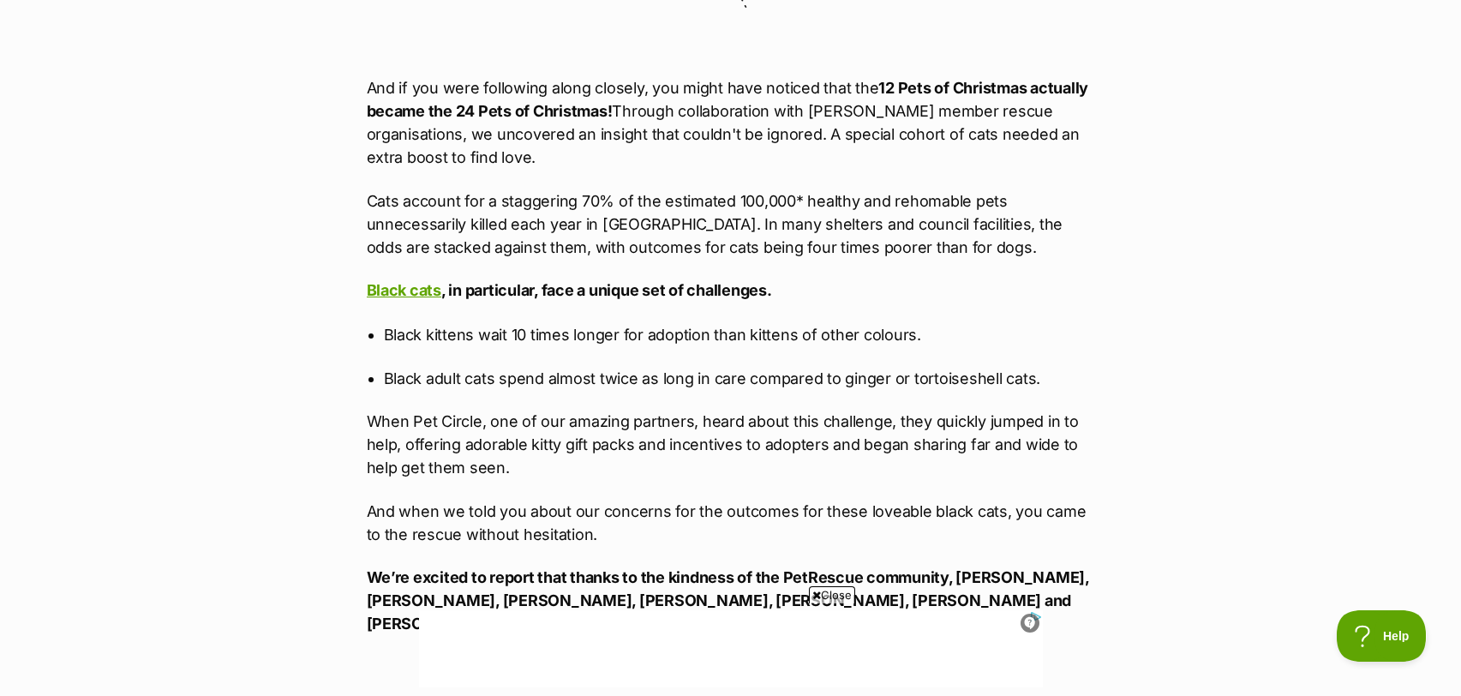
scroll to position [0, 0]
